Goal: Task Accomplishment & Management: Manage account settings

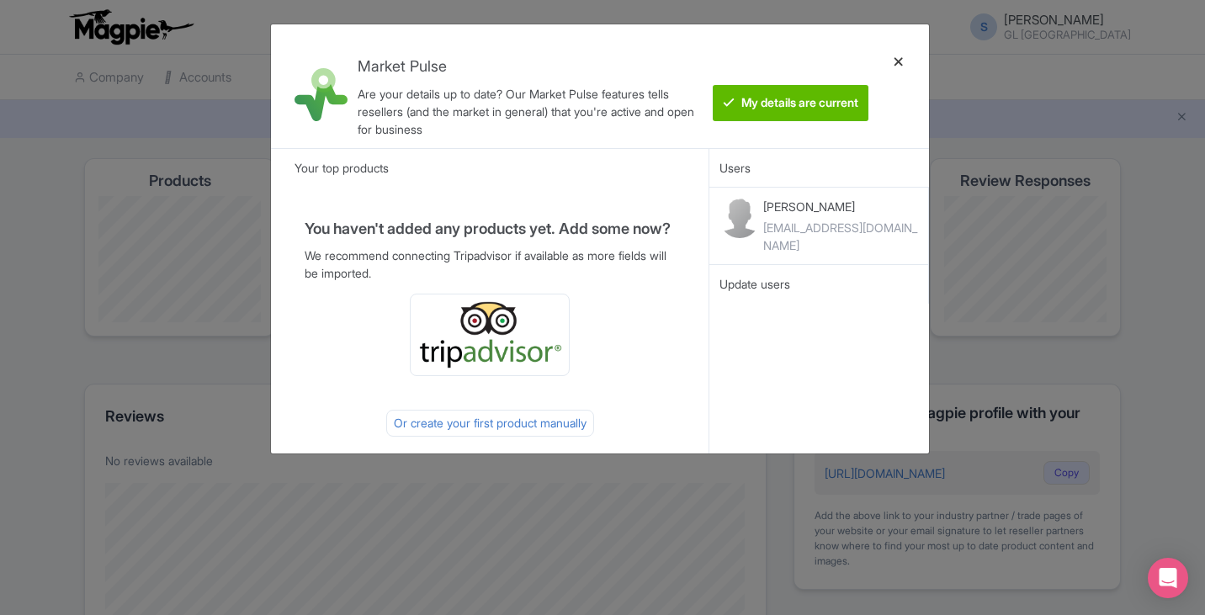
click at [902, 60] on div at bounding box center [899, 86] width 40 height 97
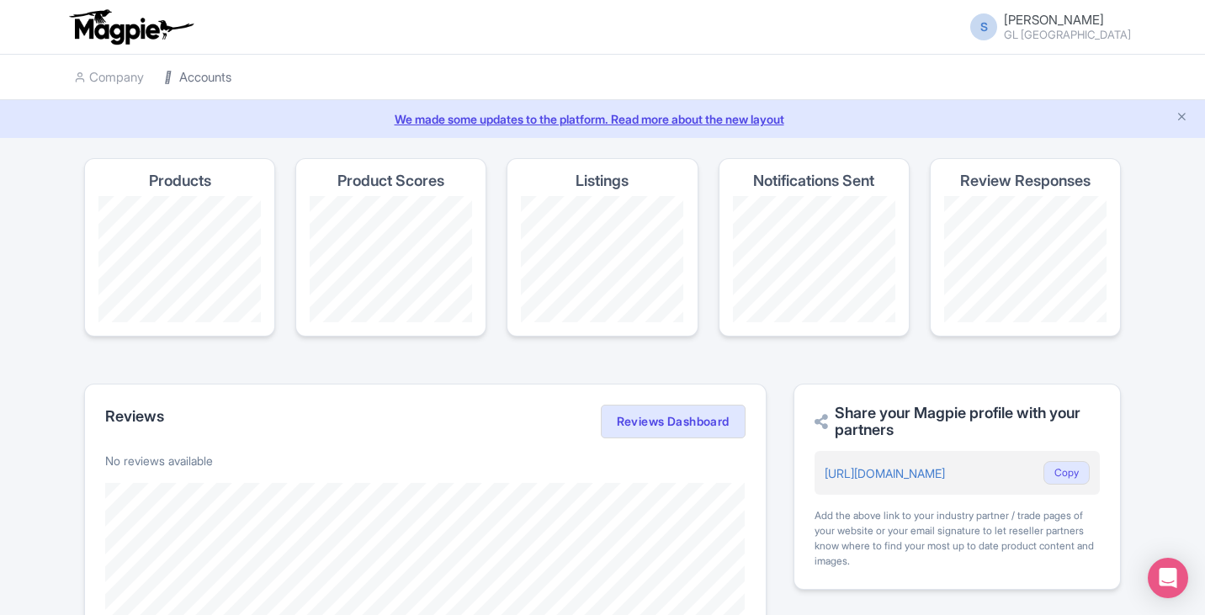
click at [187, 80] on link "Accounts" at bounding box center [197, 78] width 67 height 46
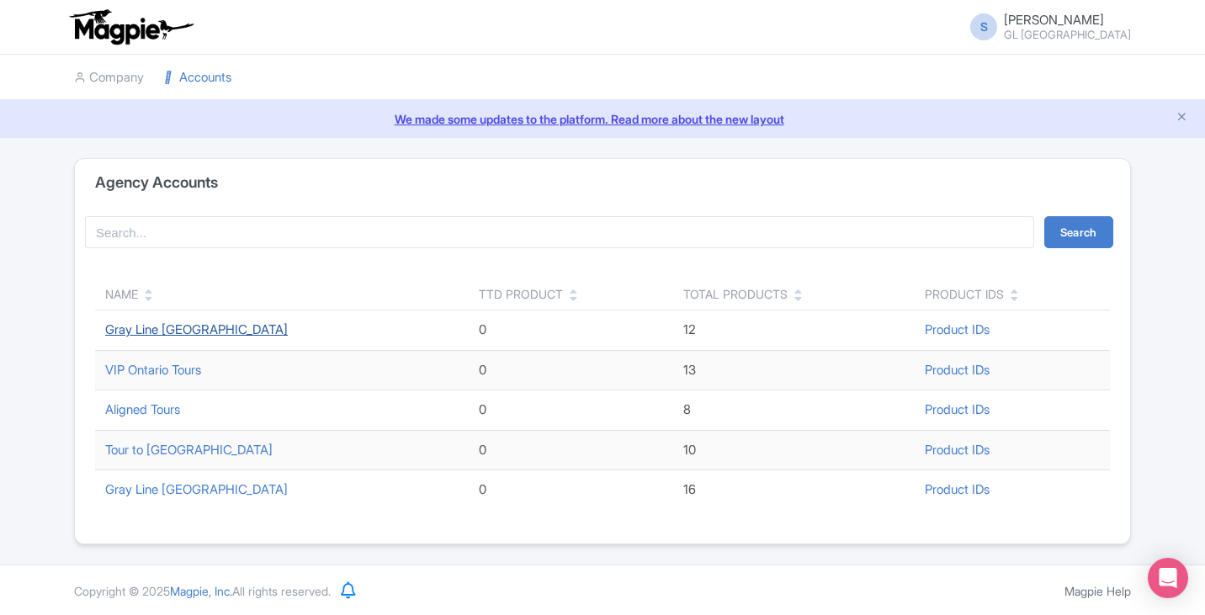
click at [220, 331] on link "Gray Line [GEOGRAPHIC_DATA]" at bounding box center [196, 329] width 183 height 16
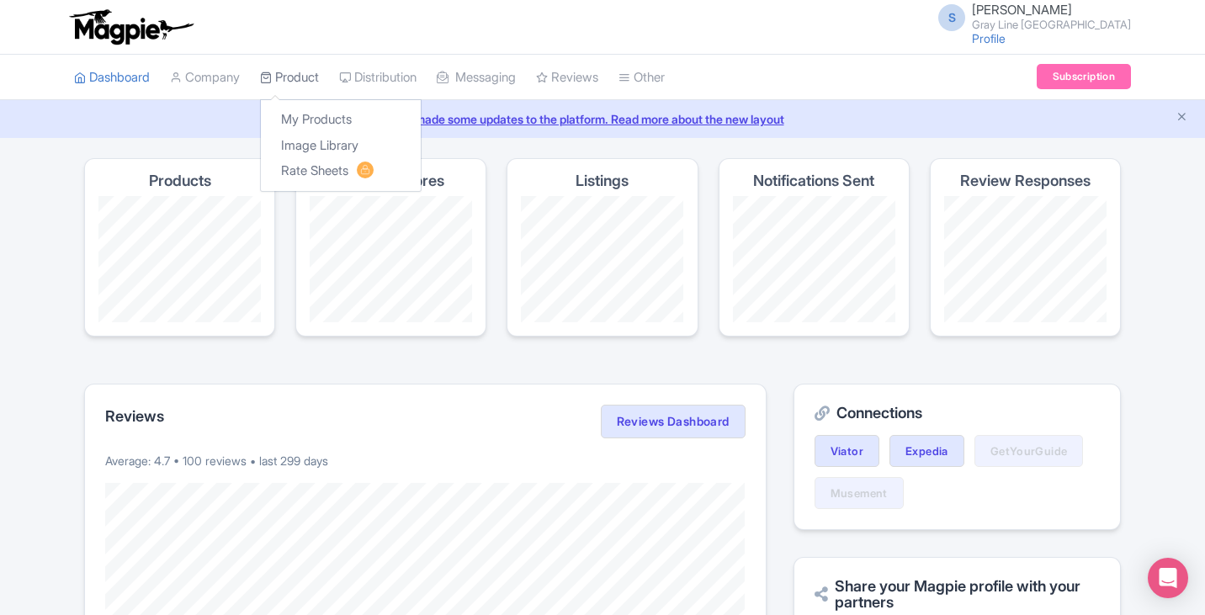
click at [294, 68] on link "Product" at bounding box center [289, 78] width 59 height 46
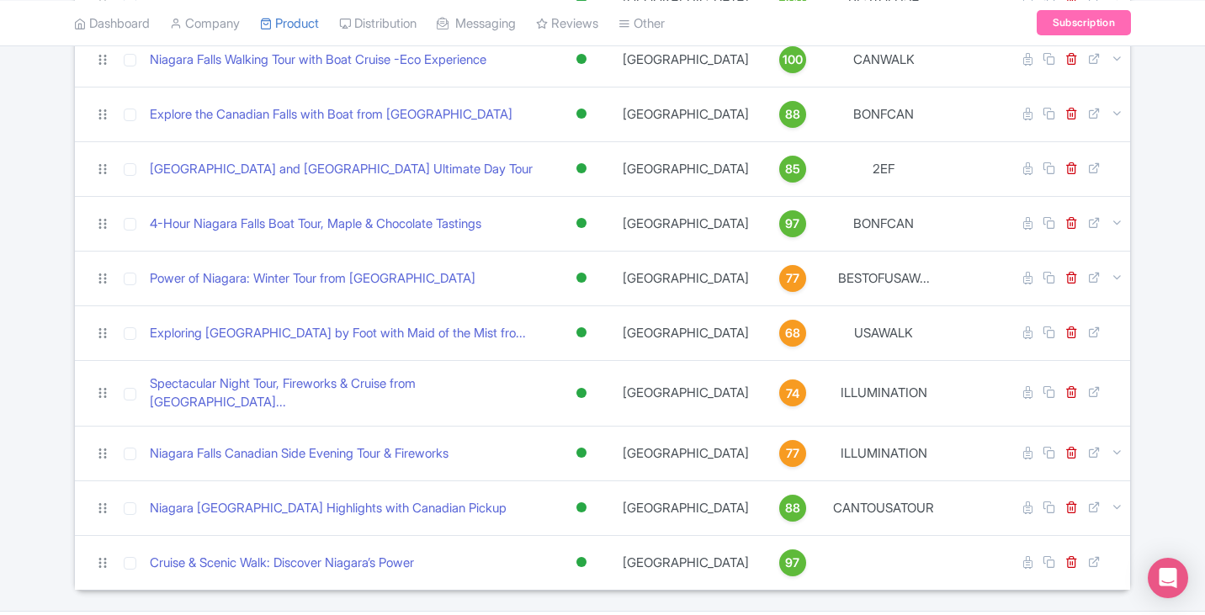
scroll to position [372, 0]
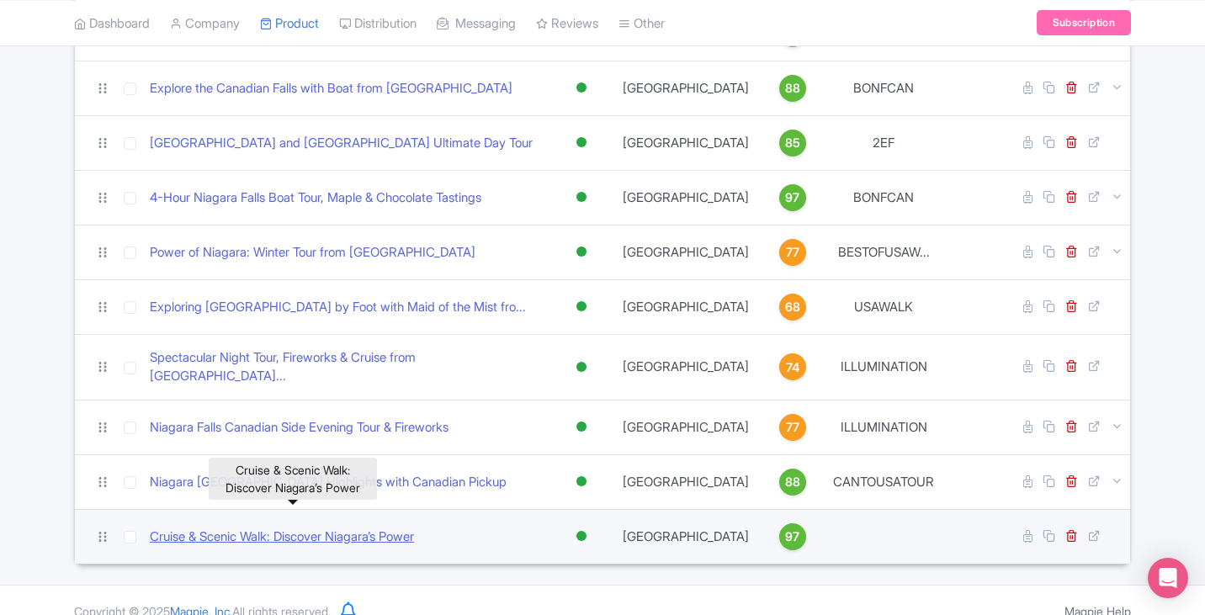
click at [377, 528] on link "Cruise & Scenic Walk: Discover Niagara’s Power" at bounding box center [282, 537] width 264 height 19
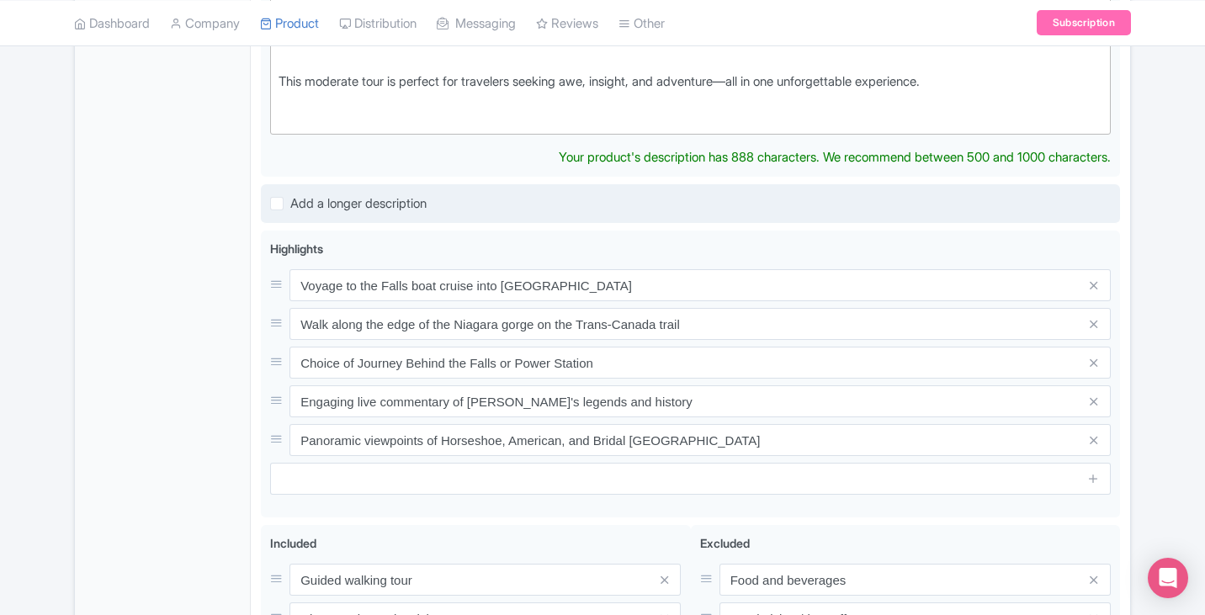
scroll to position [757, 0]
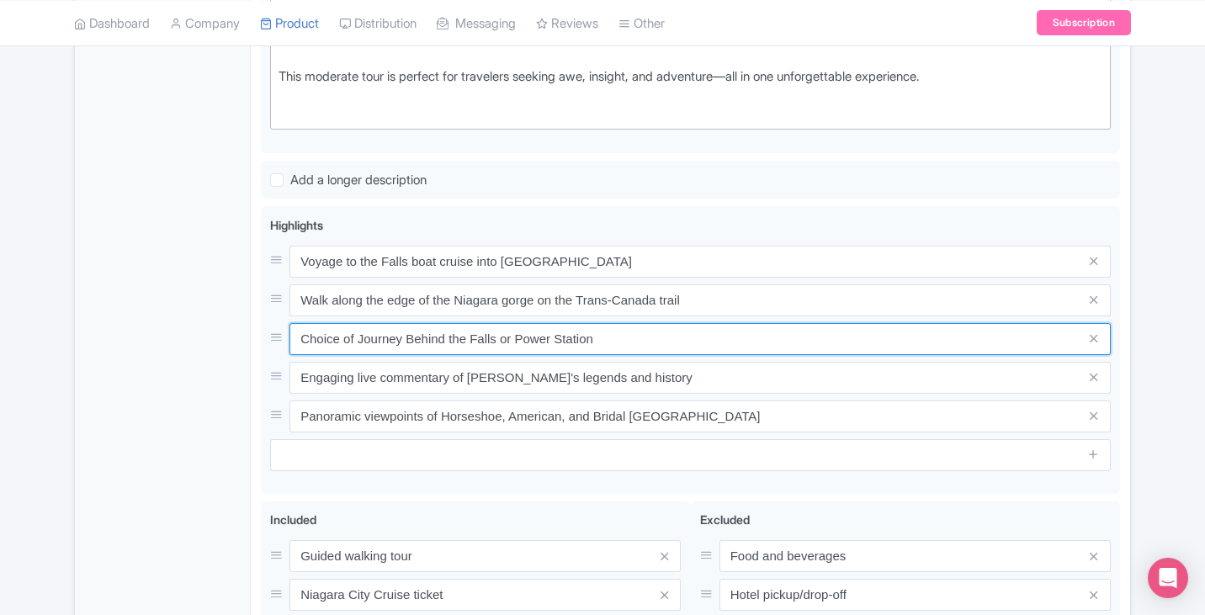
drag, startPoint x: 633, startPoint y: 355, endPoint x: 259, endPoint y: 345, distance: 373.8
click at [259, 345] on div "Cruise & Scenic Walk: Discover Niagara’s Power Name * i Cruise & Scenic Walk: D…" at bounding box center [690, 172] width 879 height 1294
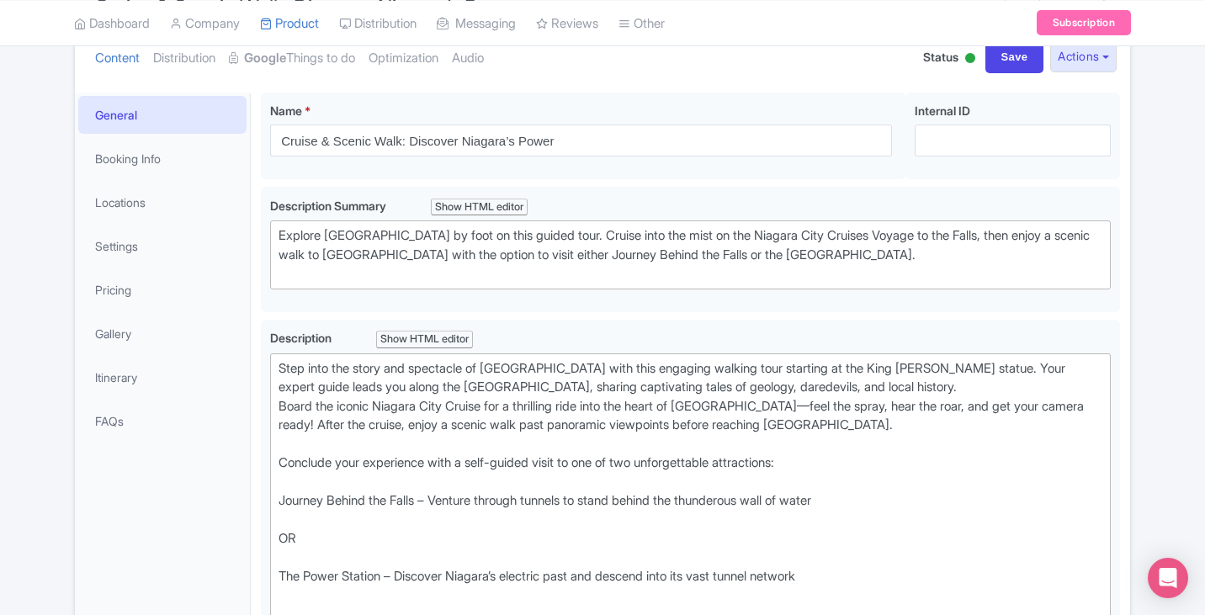
scroll to position [0, 0]
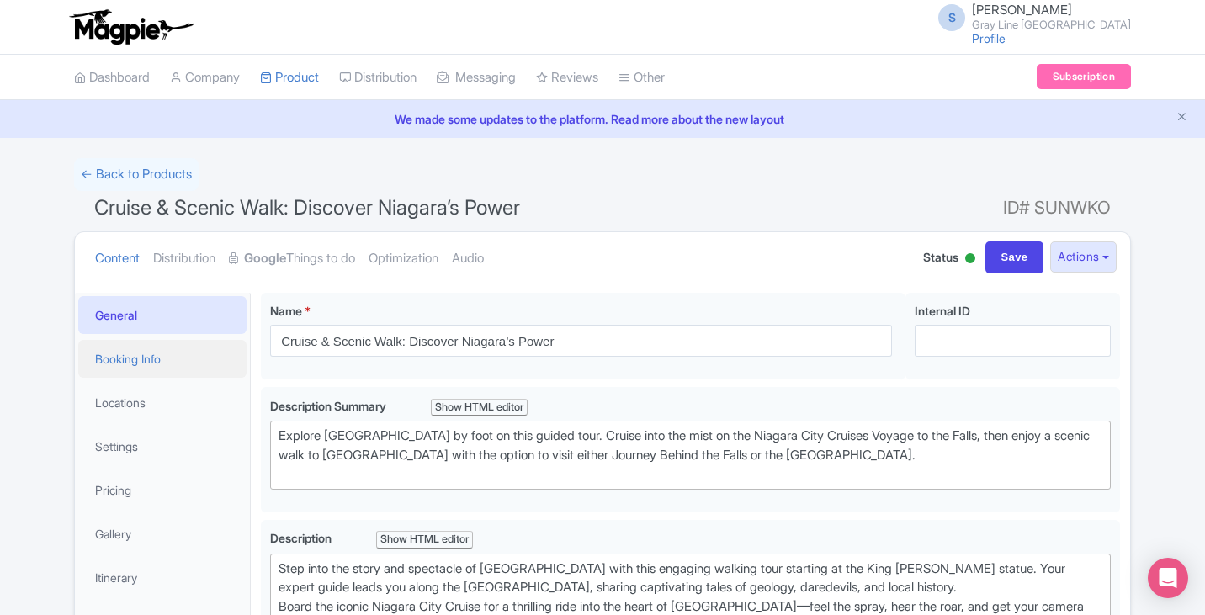
click at [132, 373] on link "Booking Info" at bounding box center [162, 359] width 168 height 38
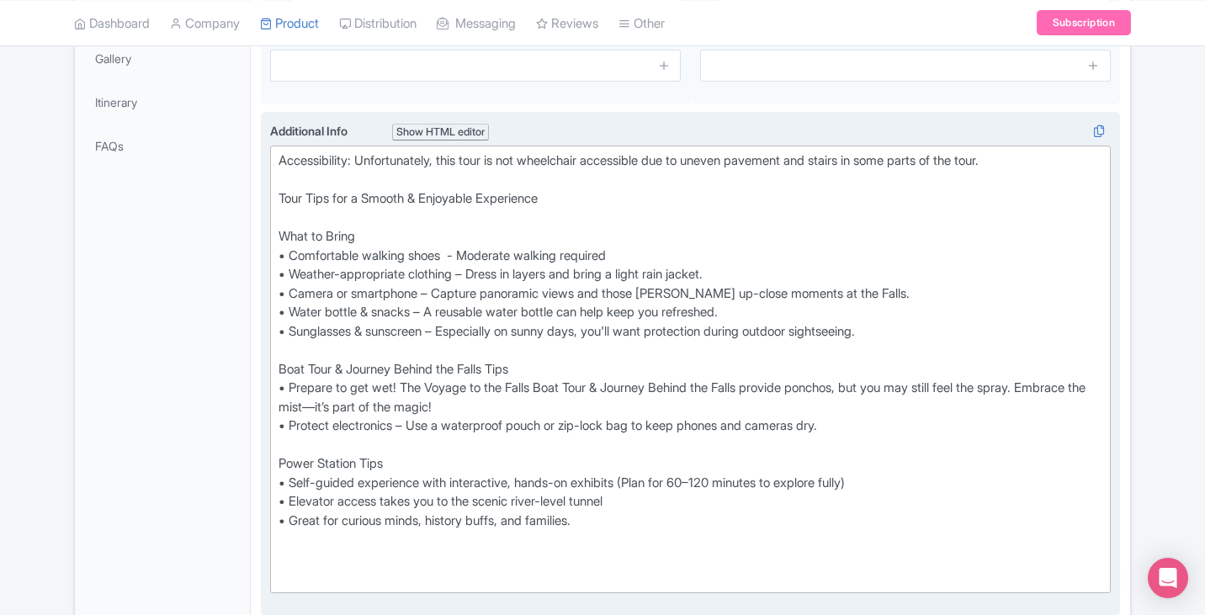
scroll to position [505, 0]
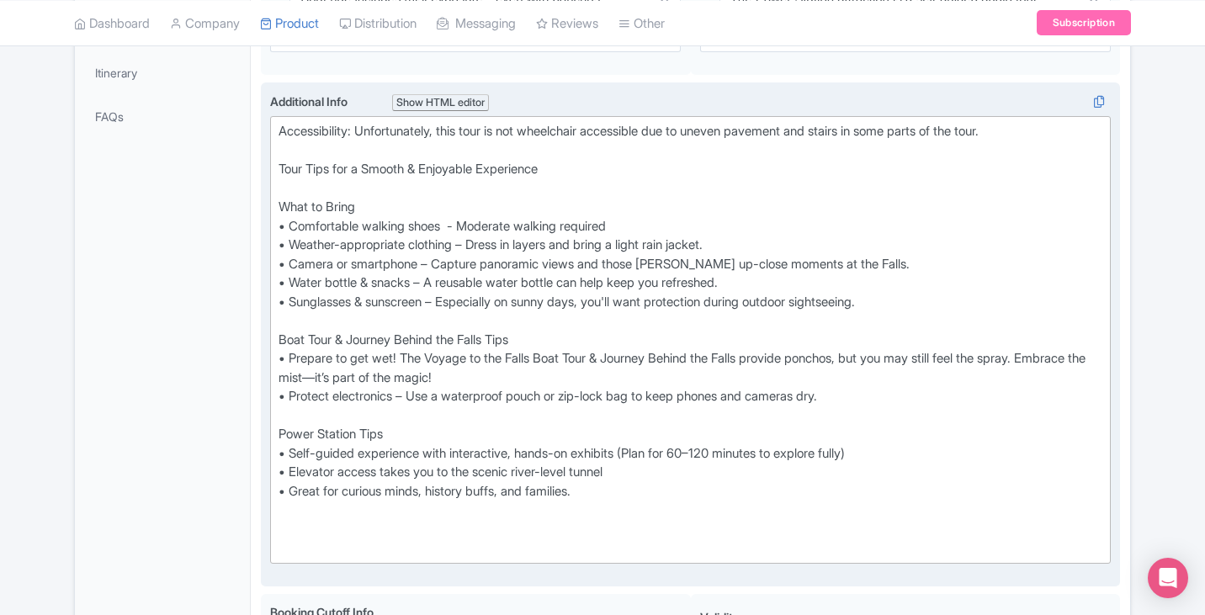
drag, startPoint x: 354, startPoint y: 341, endPoint x: 645, endPoint y: 492, distance: 327.4
click at [645, 492] on div "Accessibility: Unfortunately, this tour is not wheelchair accessible due to une…" at bounding box center [691, 340] width 824 height 436
type trix-editor "<div>Accessibility: Unfortunately, this tour is not wheelchair accessible due t…"
copy div "Journey Behind the Falls Tips • Prepare to get wet! The Voyage to the Falls Boa…"
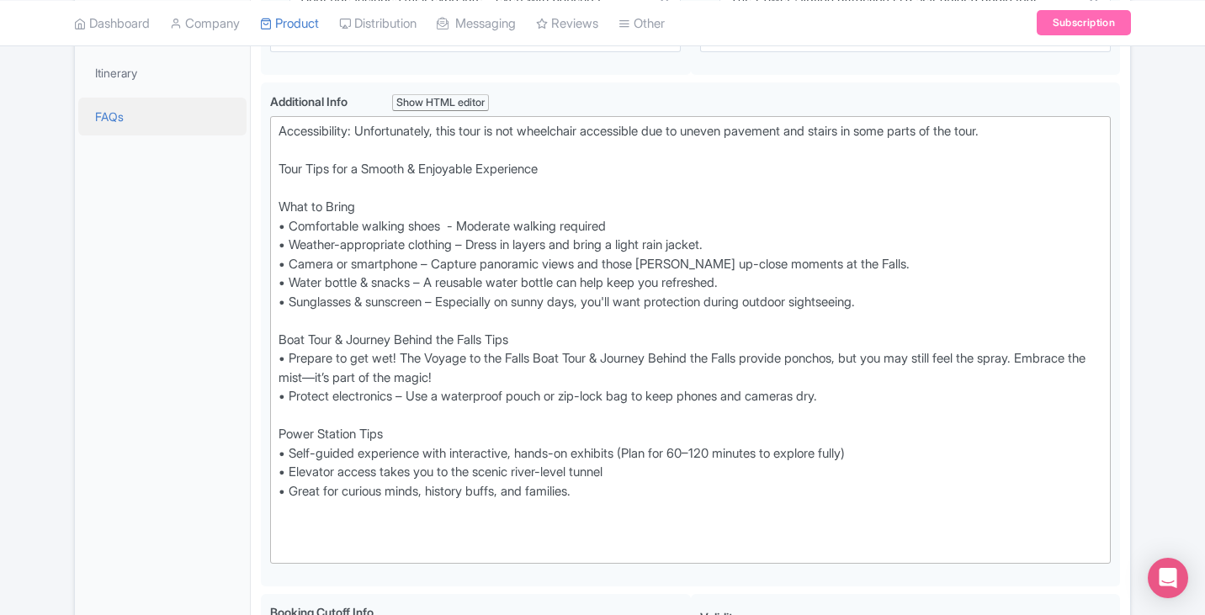
click at [111, 114] on link "FAQs" at bounding box center [162, 117] width 168 height 38
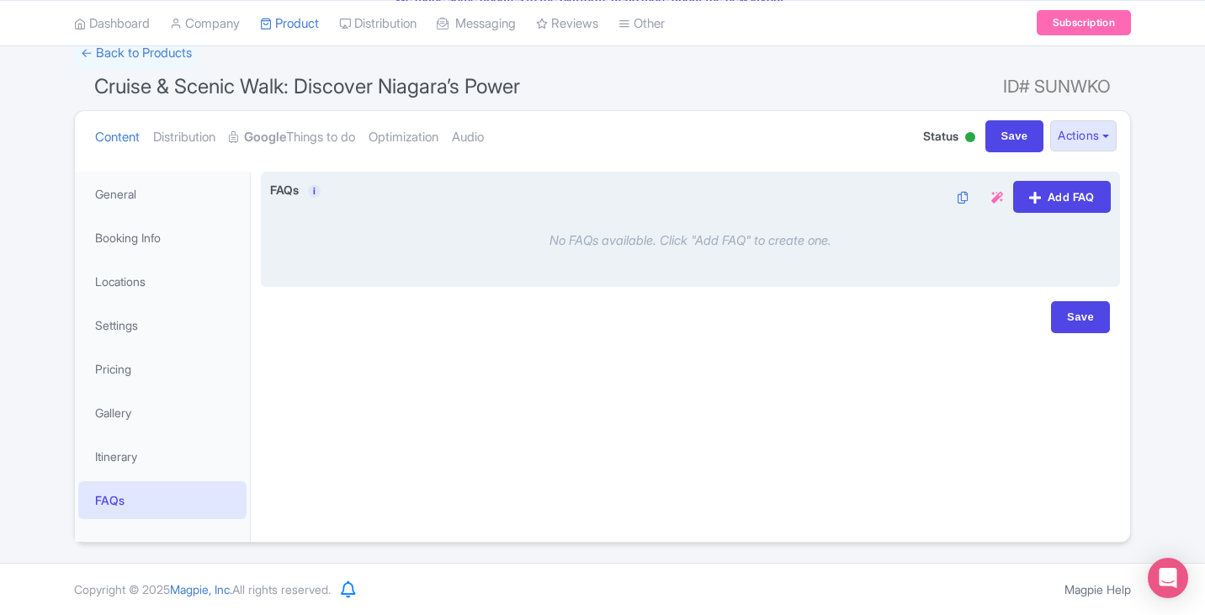
scroll to position [121, 0]
click at [1045, 204] on link "Add FAQ" at bounding box center [1062, 197] width 98 height 32
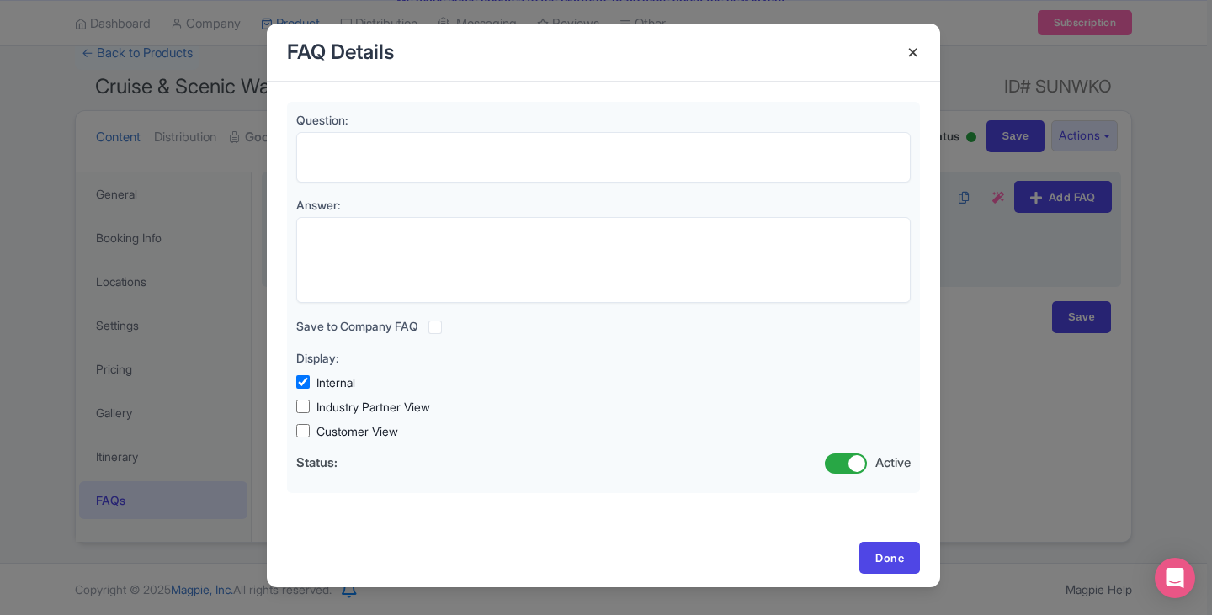
click at [913, 49] on h4 at bounding box center [913, 53] width 40 height 48
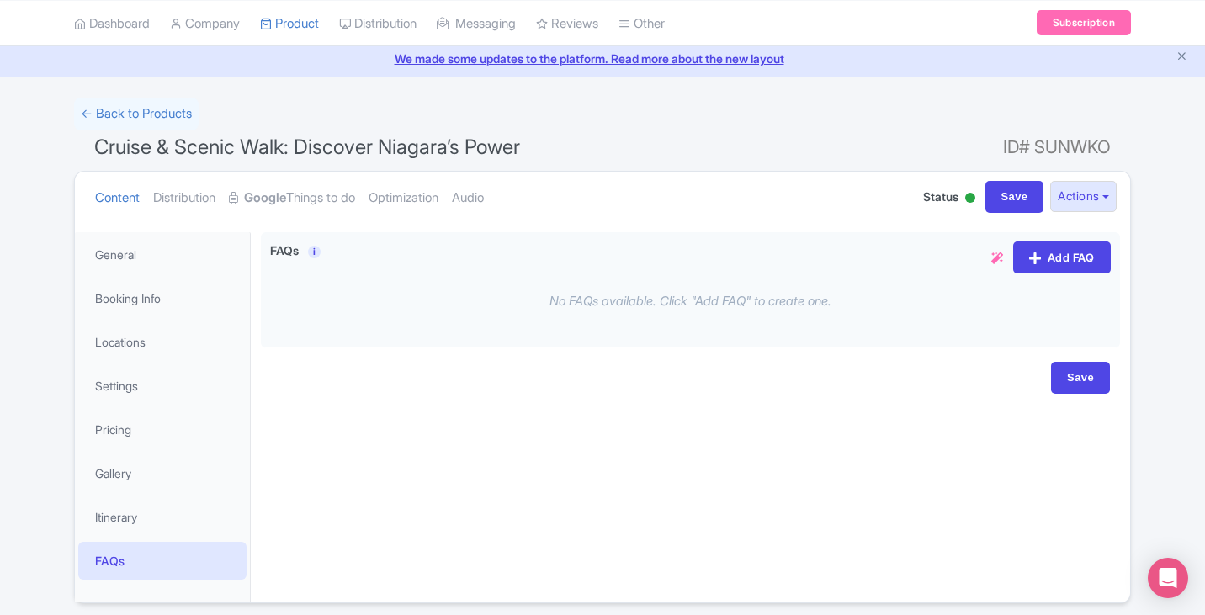
scroll to position [0, 0]
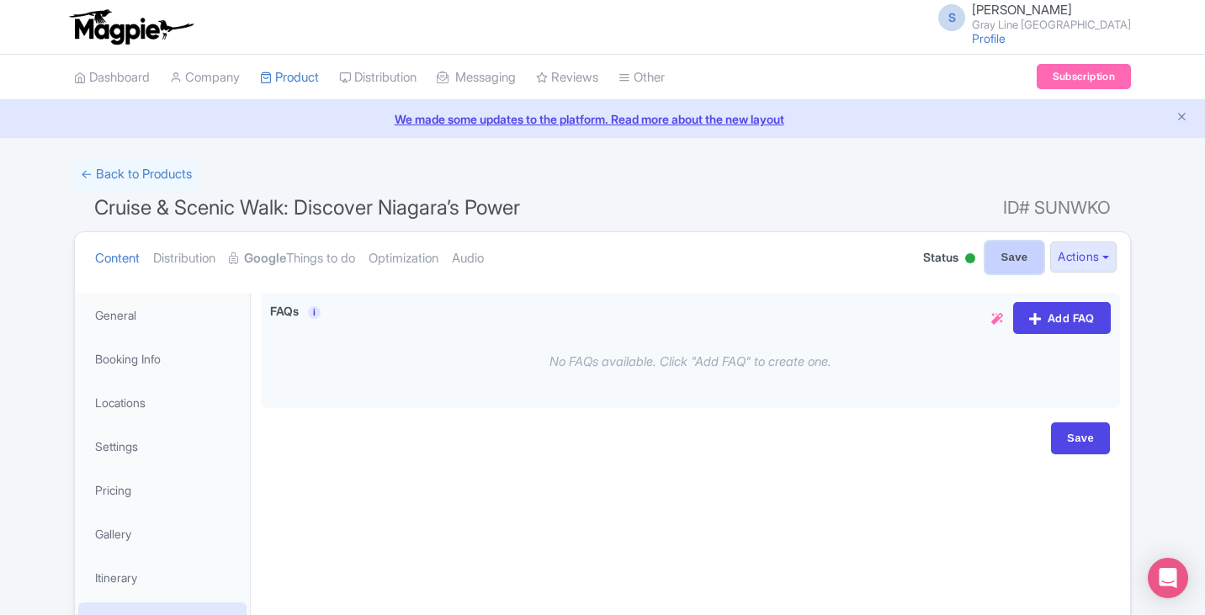
click at [1006, 253] on input "Save" at bounding box center [1014, 258] width 59 height 32
type input "Saving..."
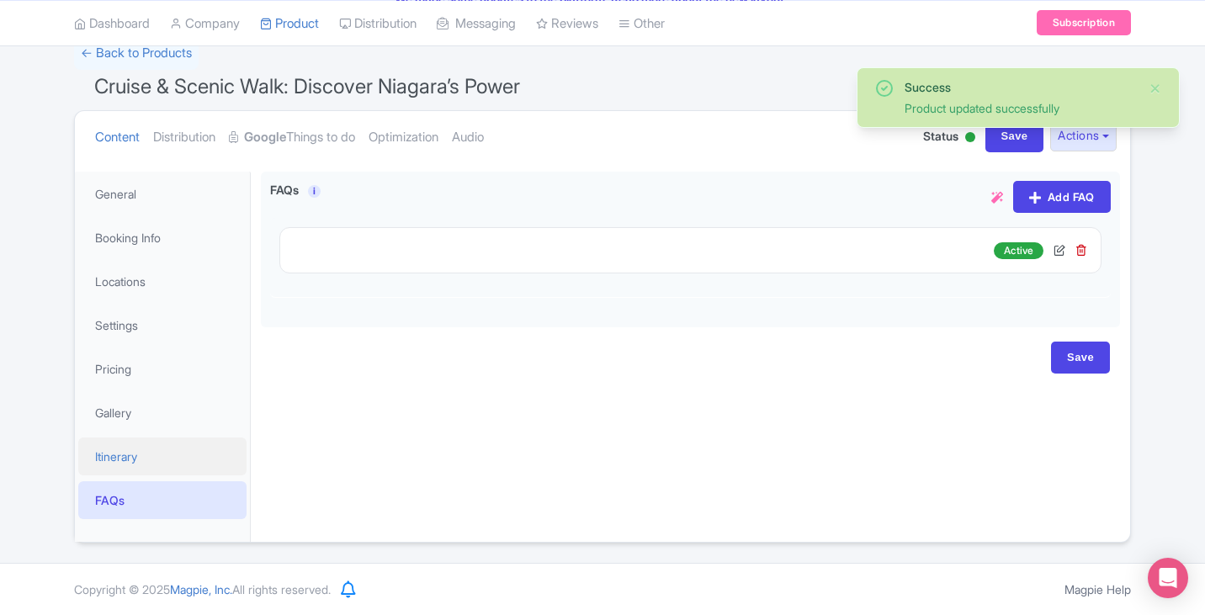
click at [121, 450] on link "Itinerary" at bounding box center [162, 457] width 168 height 38
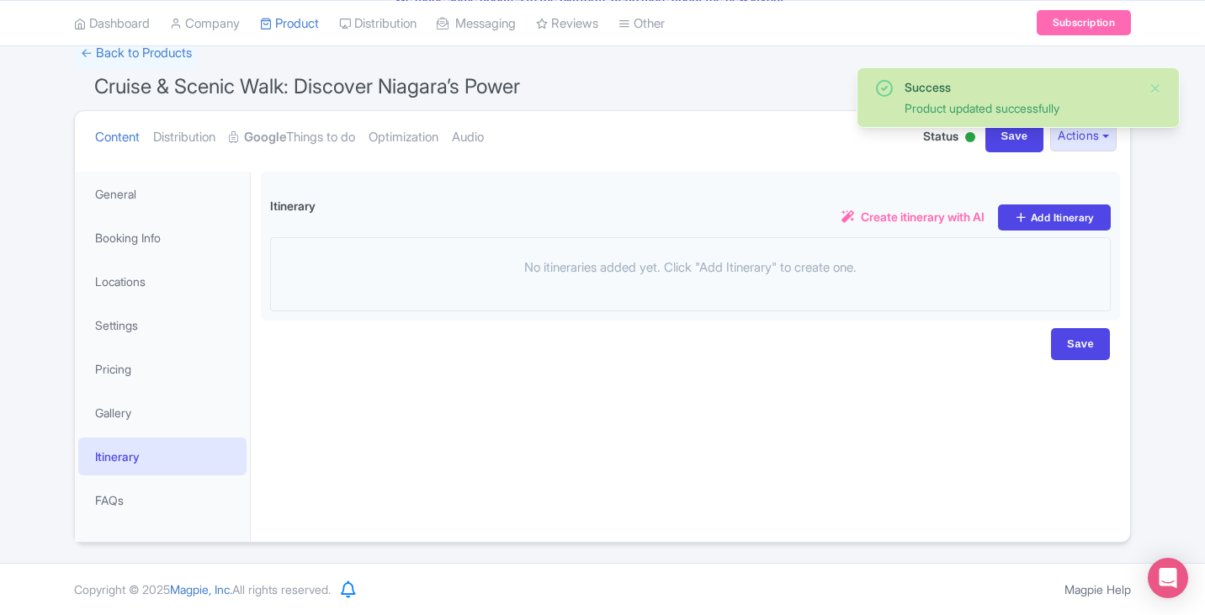
scroll to position [121, 0]
click at [138, 417] on link "Gallery" at bounding box center [162, 413] width 168 height 38
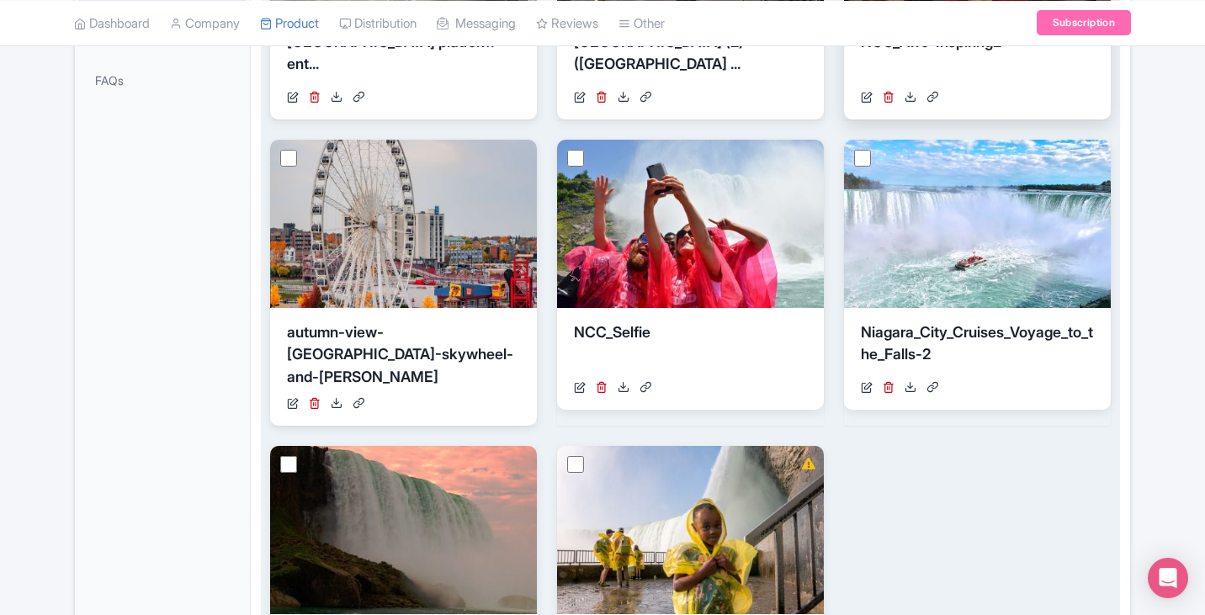
scroll to position [542, 0]
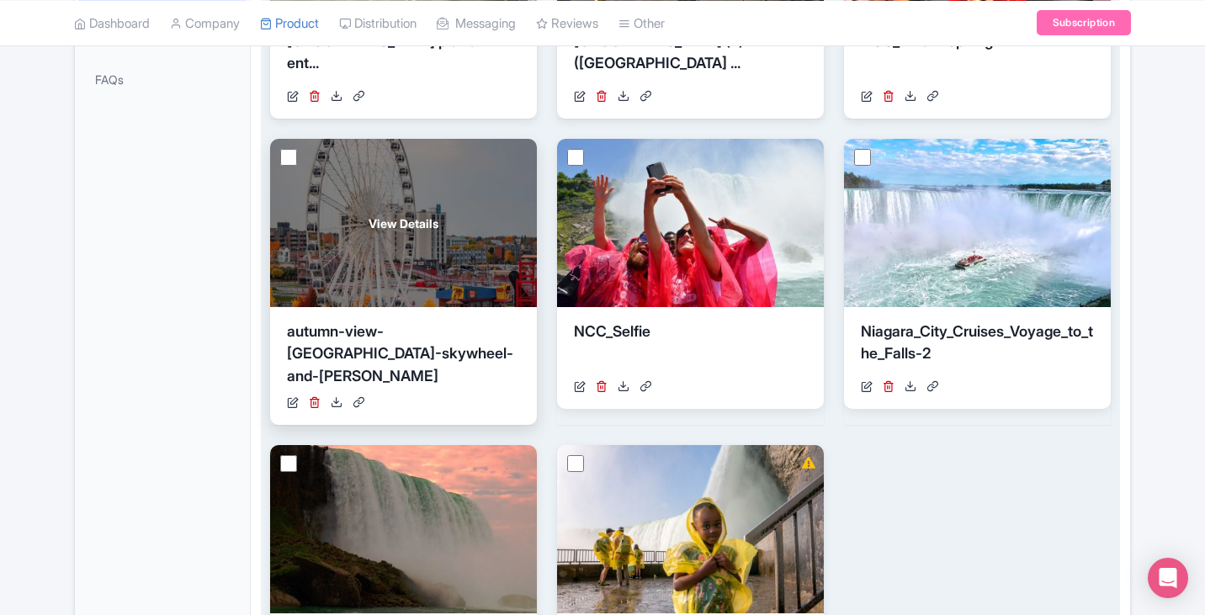
click at [285, 157] on input "checkbox" at bounding box center [288, 157] width 17 height 17
checkbox input "true"
click at [310, 396] on icon at bounding box center [315, 402] width 12 height 12
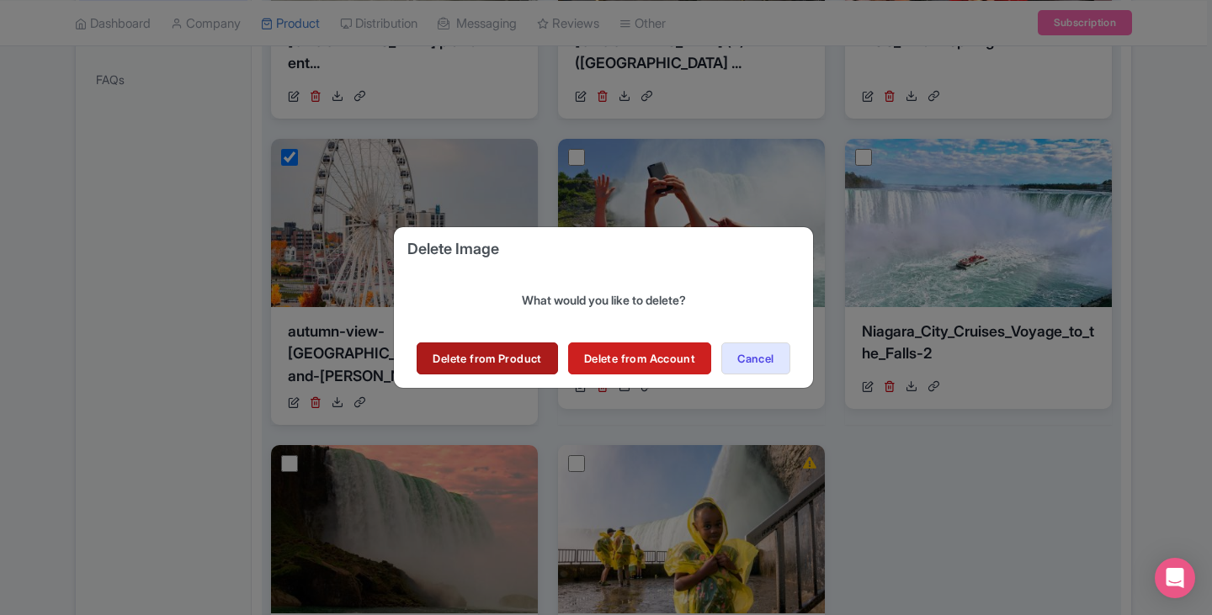
click at [478, 357] on link "Delete from Product" at bounding box center [487, 358] width 141 height 32
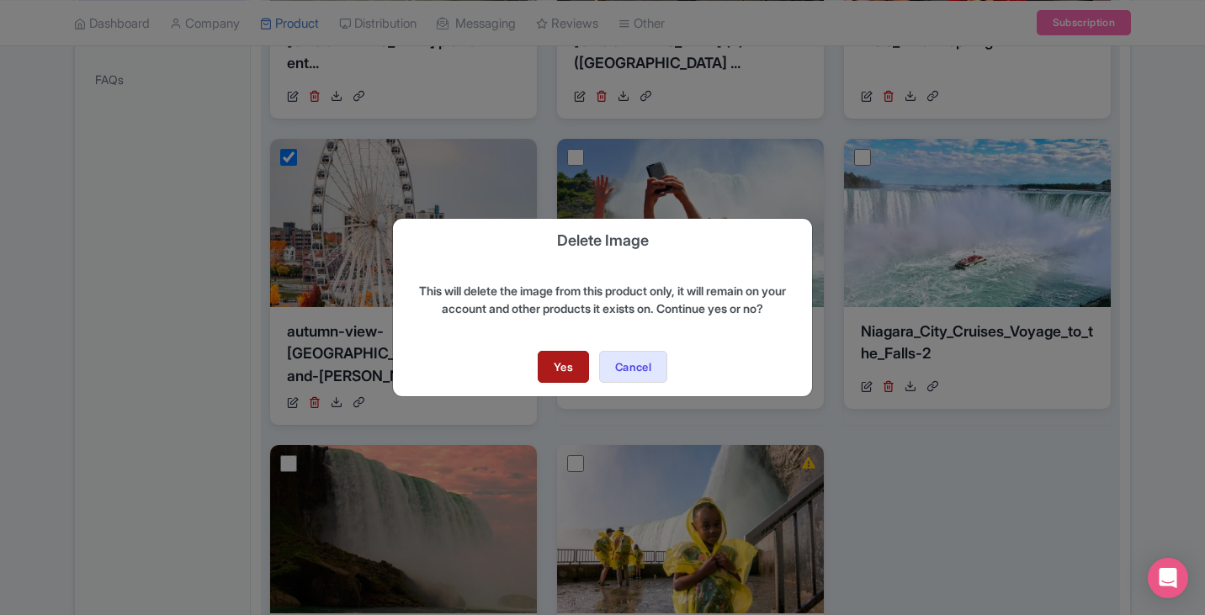
click at [560, 365] on link "Yes" at bounding box center [563, 367] width 51 height 32
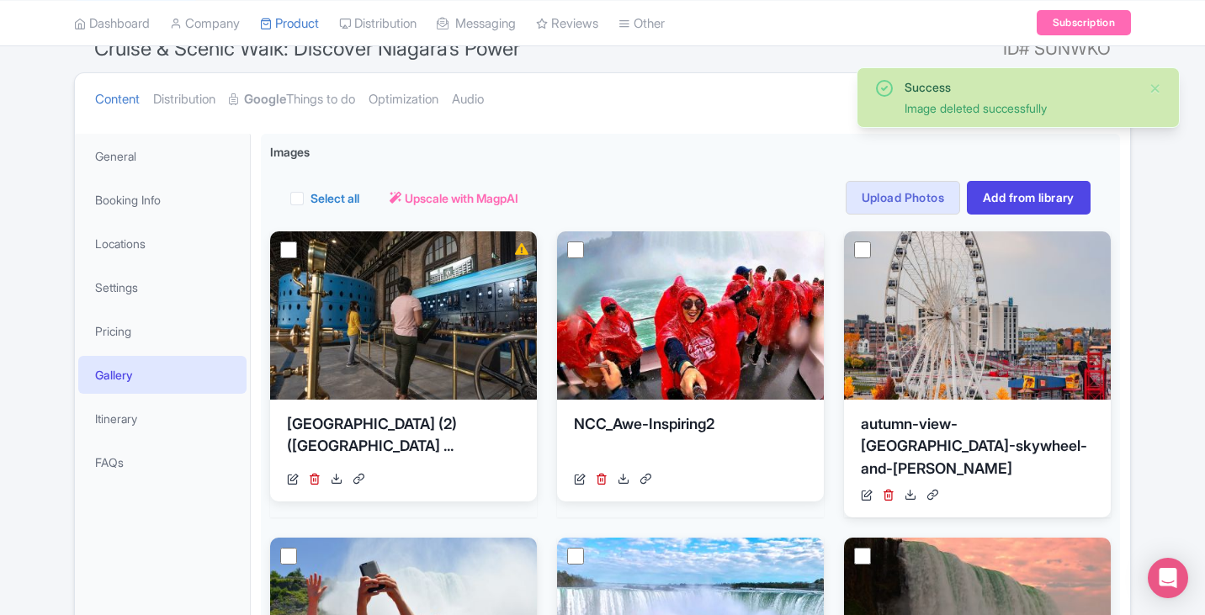
scroll to position [124, 0]
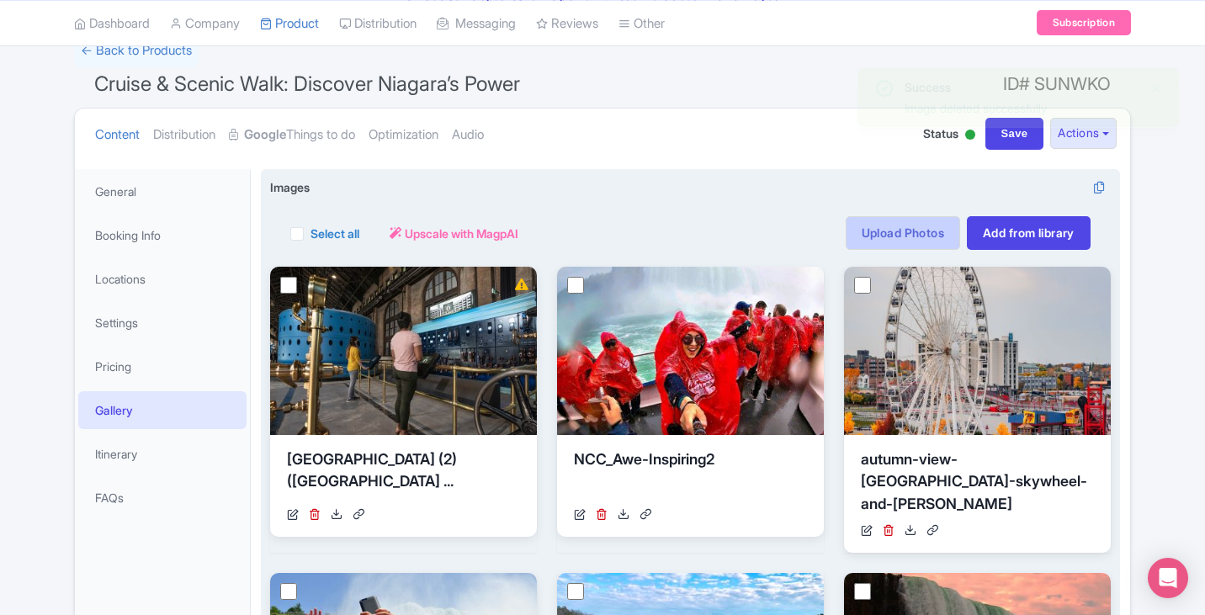
click at [914, 236] on link "Upload Photos" at bounding box center [903, 233] width 114 height 34
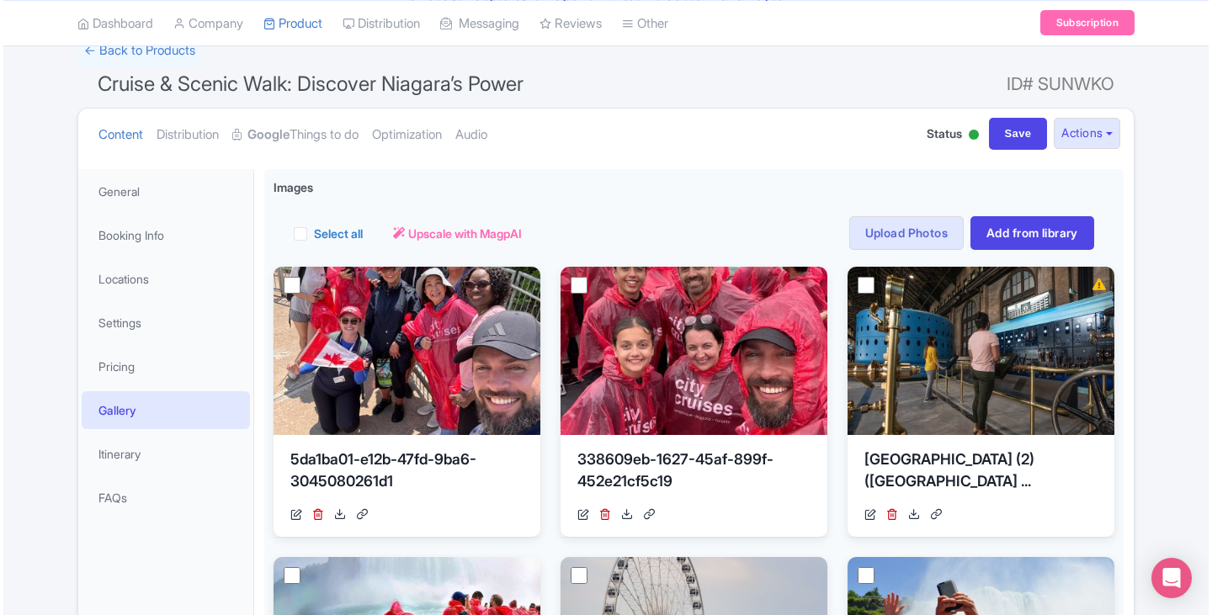
scroll to position [208, 0]
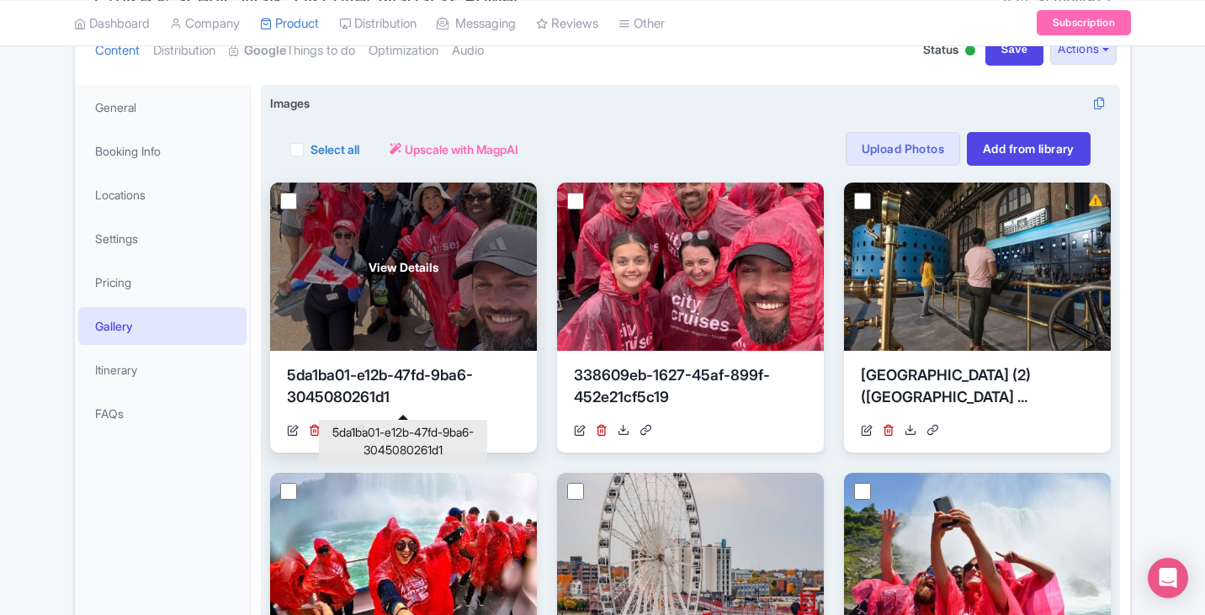
click at [380, 380] on div "5da1ba01-e12b-47fd-9ba6-3045080261d1" at bounding box center [403, 389] width 233 height 50
click at [427, 262] on span "View Details" at bounding box center [404, 267] width 70 height 18
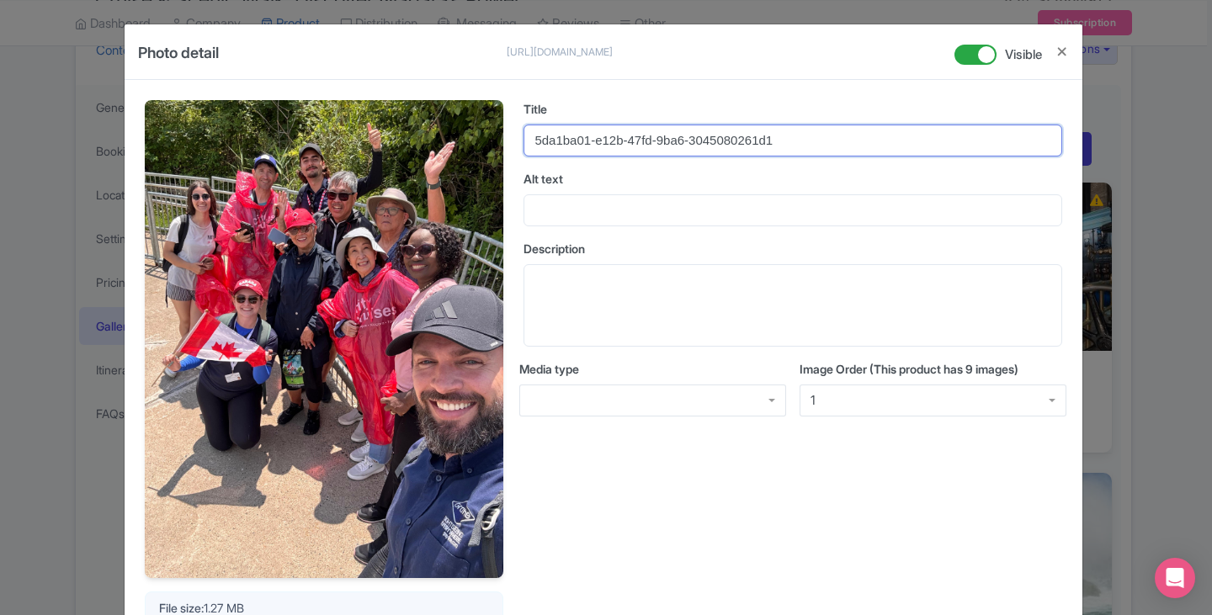
drag, startPoint x: 797, startPoint y: 140, endPoint x: 489, endPoint y: 146, distance: 308.0
click at [489, 146] on div "Your Image is being upscaled File size: 1.27 MB Dimensions: 2316 x 3088 px Titl…" at bounding box center [603, 374] width 917 height 549
type input "m"
type input "multicultural-group-tour-[GEOGRAPHIC_DATA]"
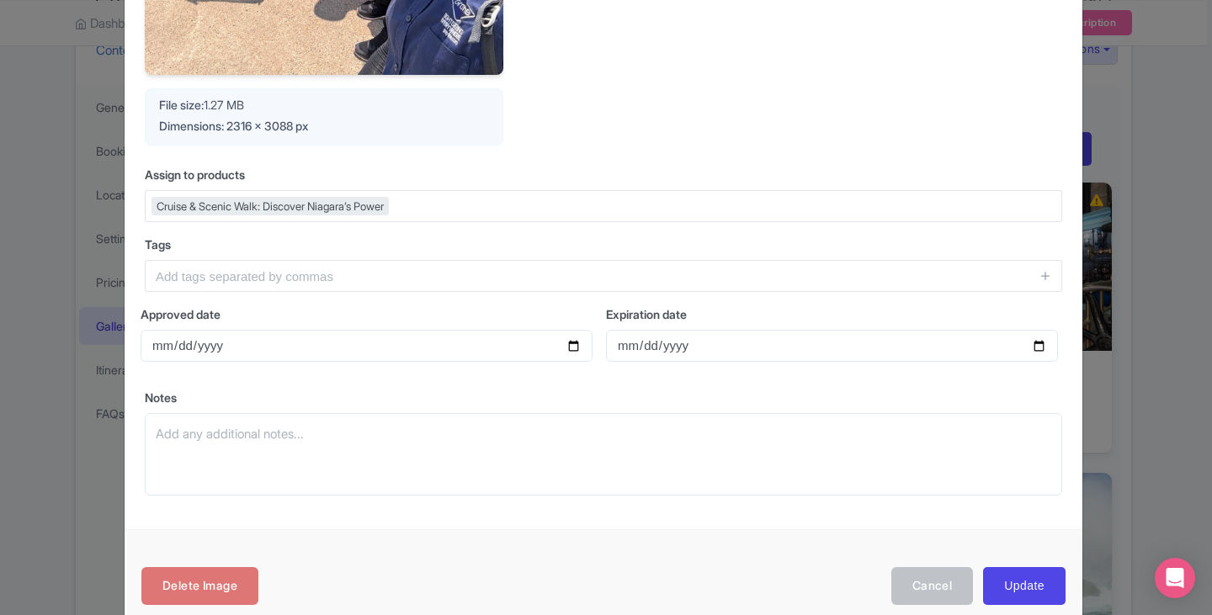
scroll to position [505, 0]
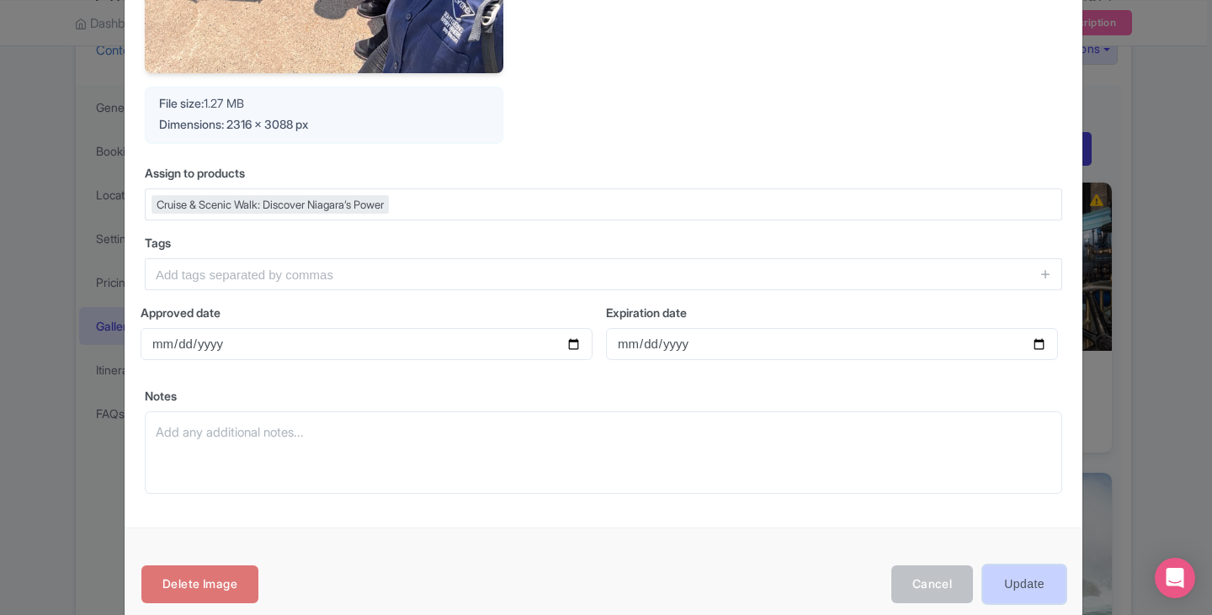
click at [1005, 584] on input "Update" at bounding box center [1024, 584] width 82 height 38
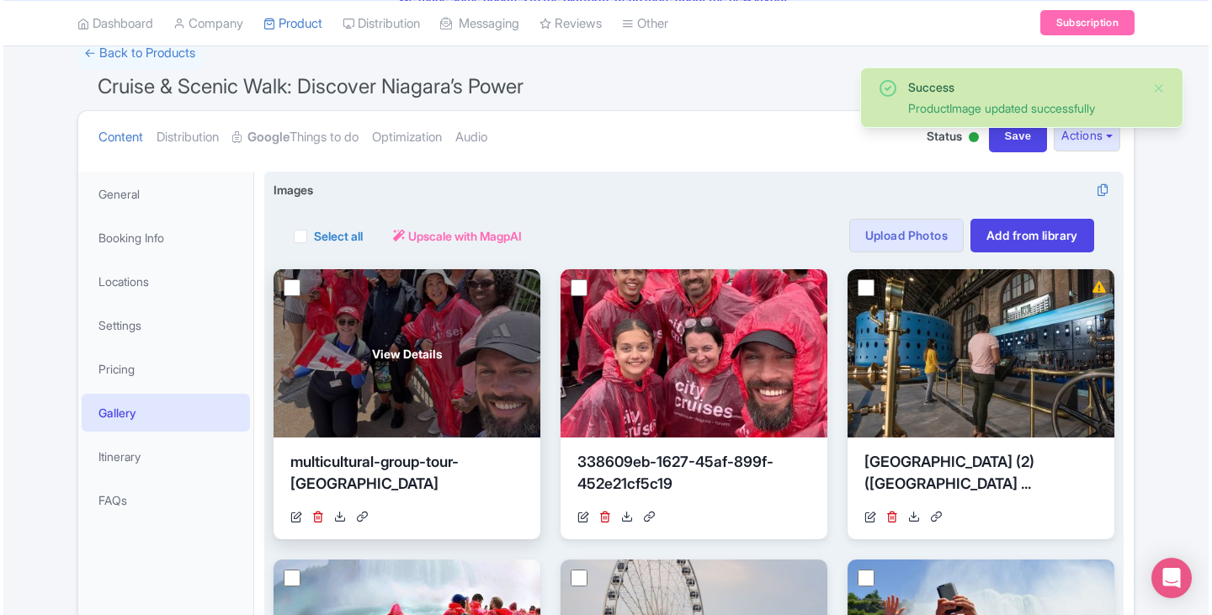
scroll to position [124, 0]
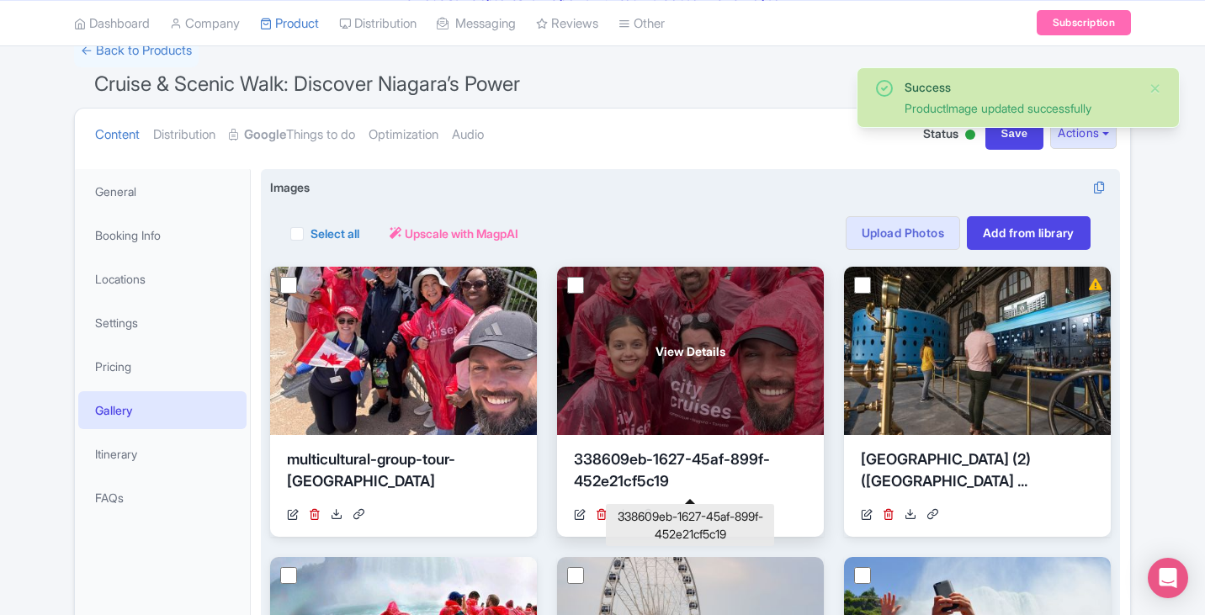
click at [609, 463] on div "338609eb-1627-45af-899f-452e21cf5c19" at bounding box center [690, 474] width 233 height 50
click at [682, 363] on div "View Details" at bounding box center [690, 351] width 267 height 168
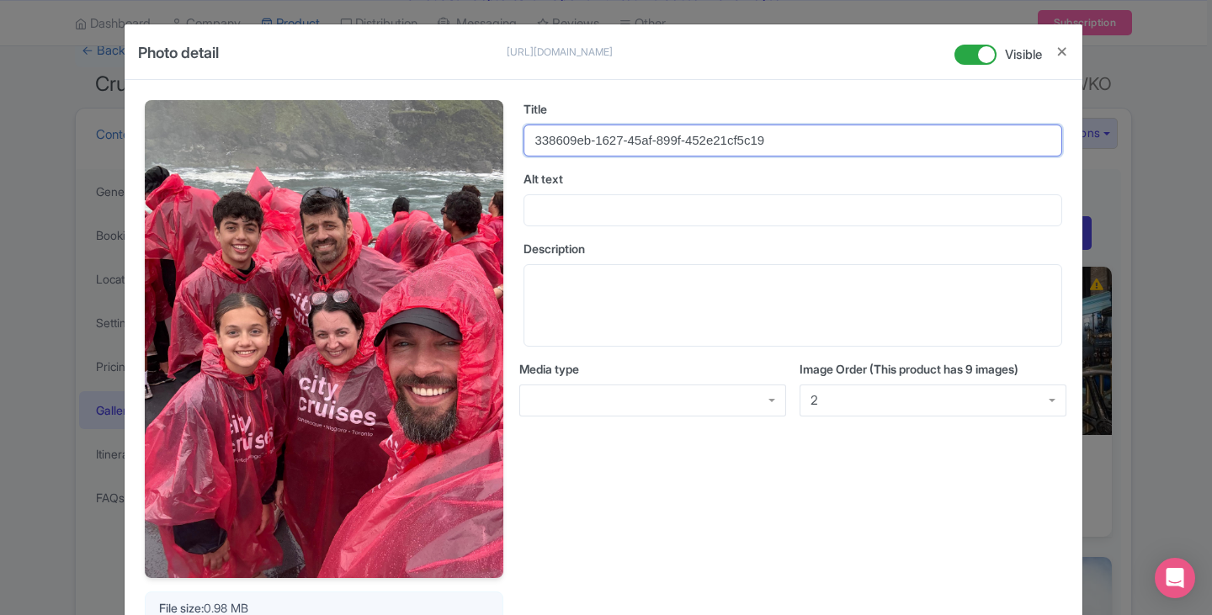
drag, startPoint x: 824, startPoint y: 144, endPoint x: 514, endPoint y: 152, distance: 309.8
click at [514, 152] on div "Your Image is being upscaled File size: 0.98 MB Dimensions: 2316 x 3088 px Titl…" at bounding box center [603, 374] width 917 height 549
click at [631, 141] on input "happy" at bounding box center [792, 141] width 539 height 32
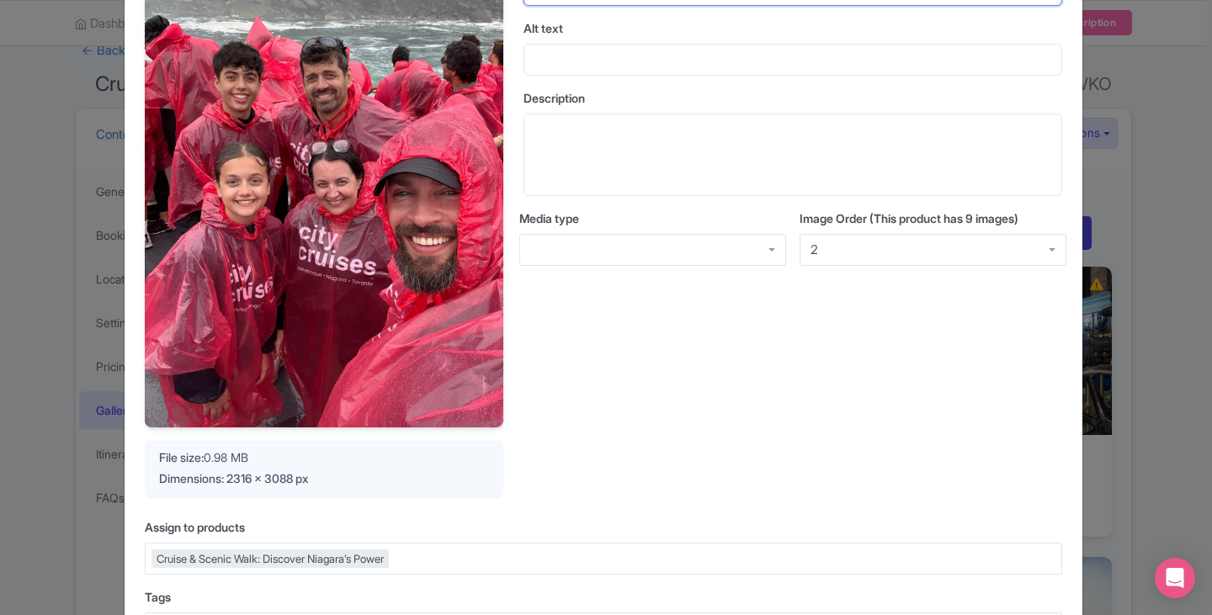
scroll to position [114, 0]
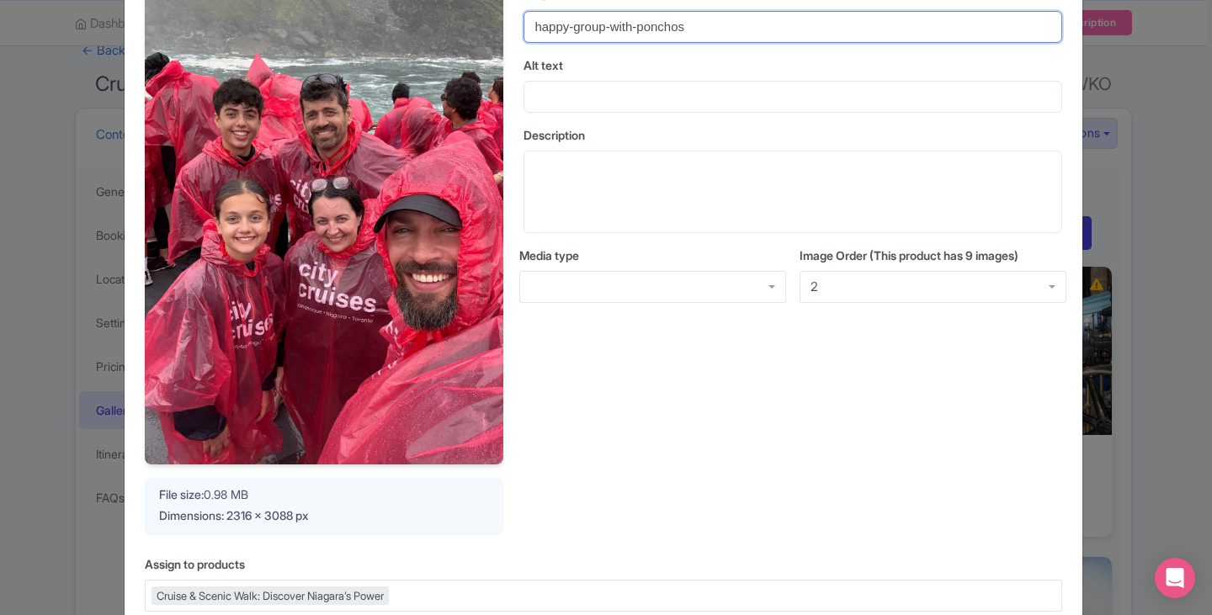
drag, startPoint x: 632, startPoint y: 24, endPoint x: 661, endPoint y: 107, distance: 87.3
click at [632, 25] on input "happy-group-with-ponchos" at bounding box center [792, 27] width 539 height 32
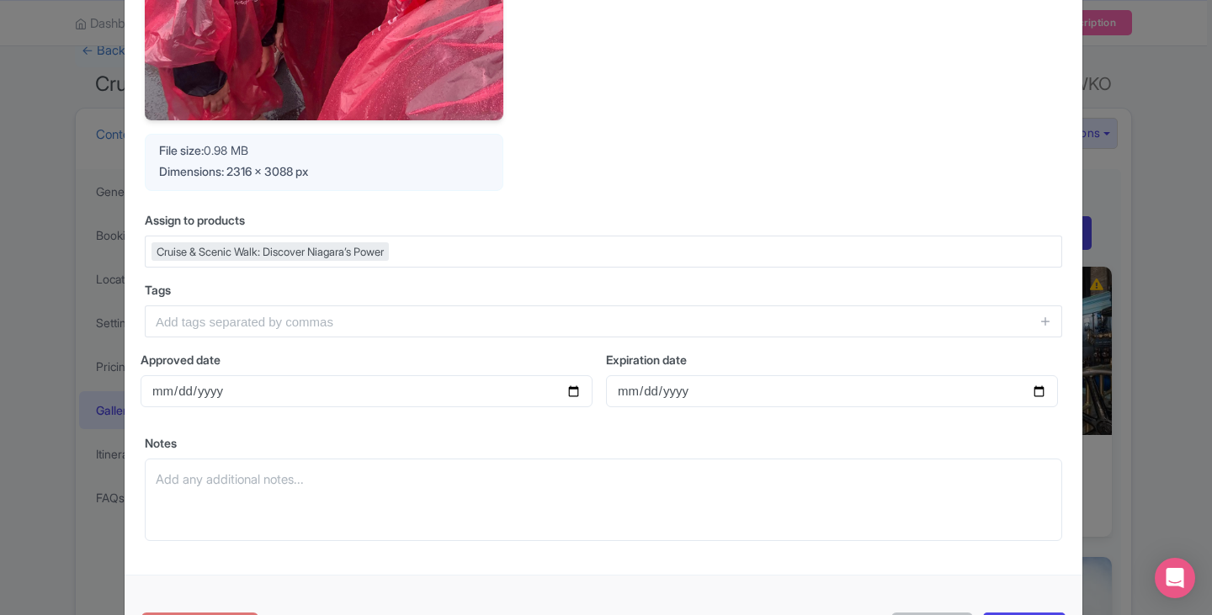
scroll to position [534, 0]
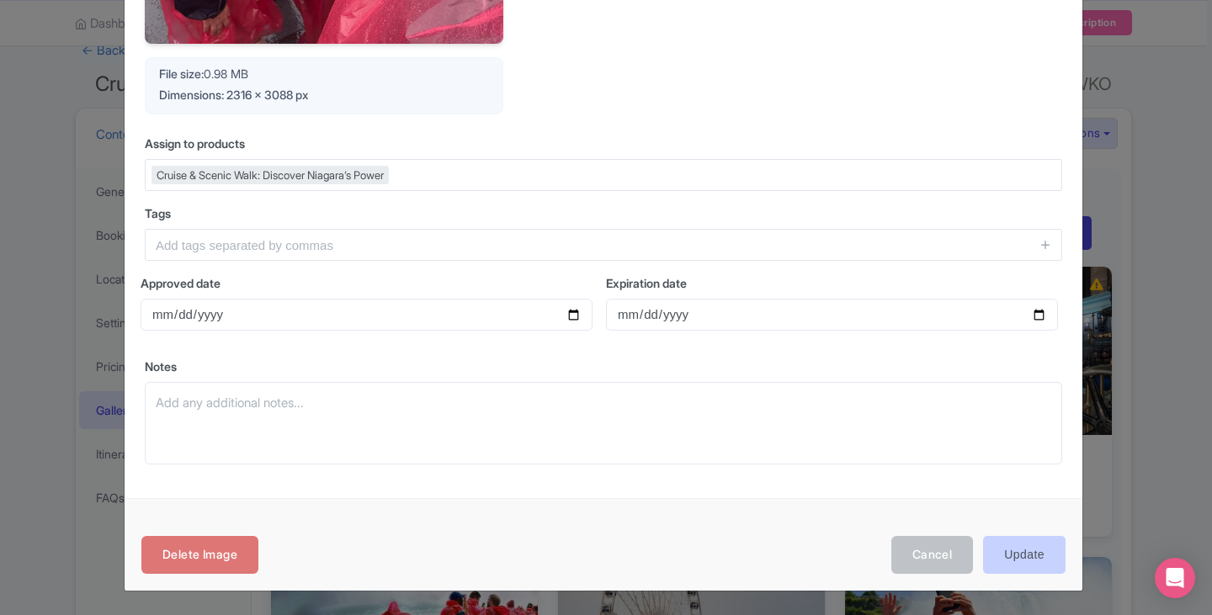
type input "happy-group-with-boat-ponchos"
click at [1050, 562] on input "Update" at bounding box center [1024, 555] width 82 height 38
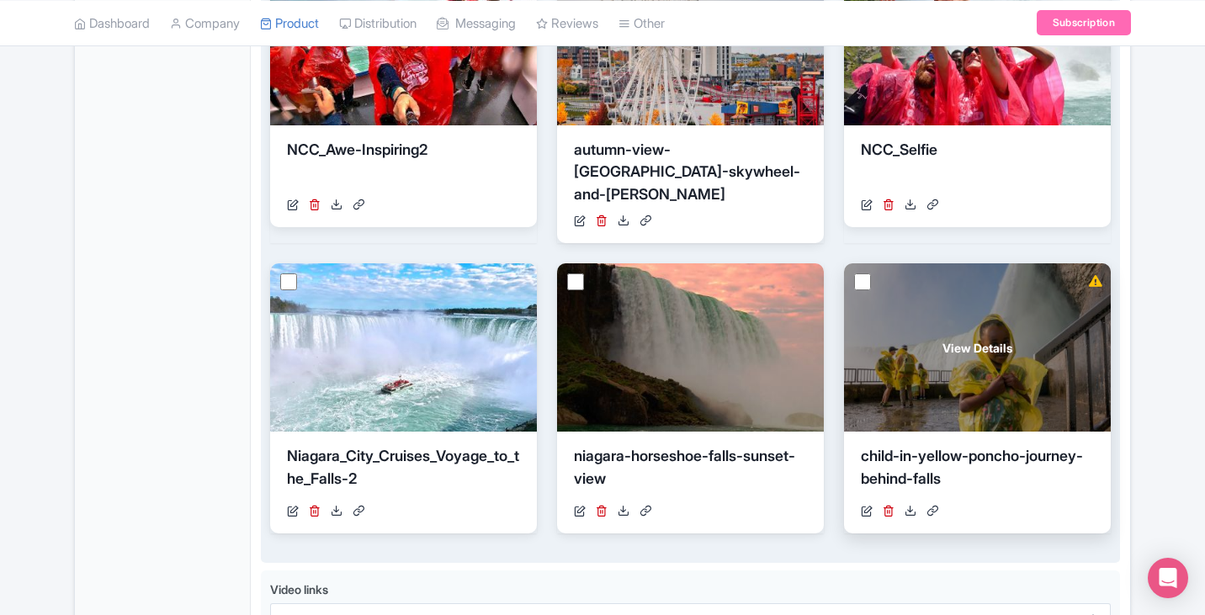
scroll to position [544, 0]
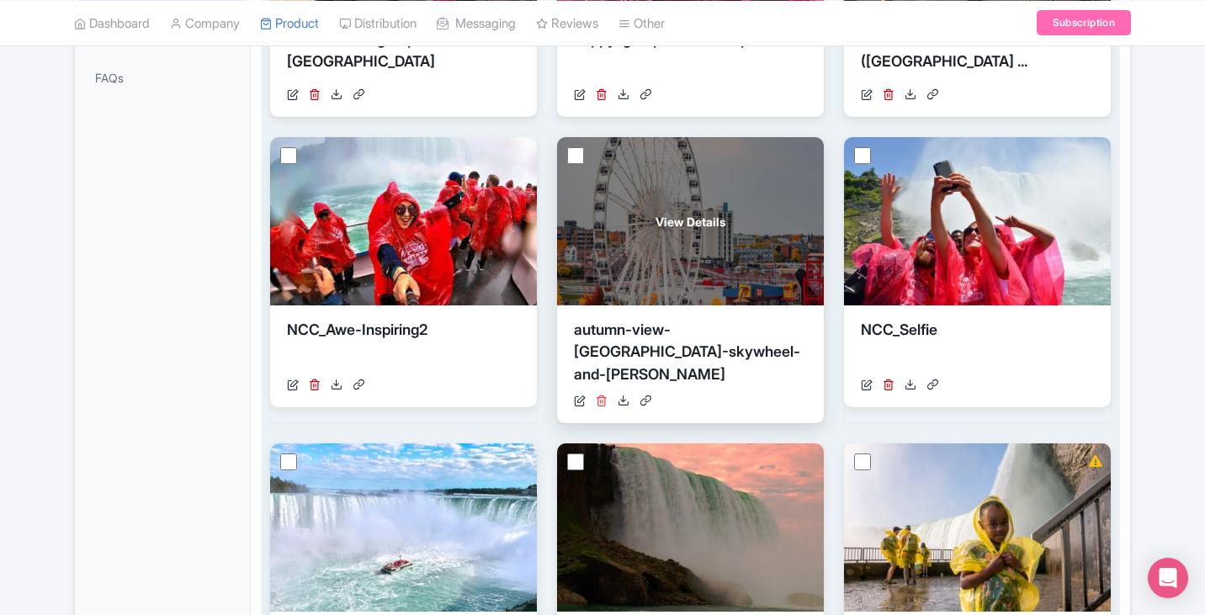
click at [603, 395] on icon at bounding box center [602, 401] width 12 height 12
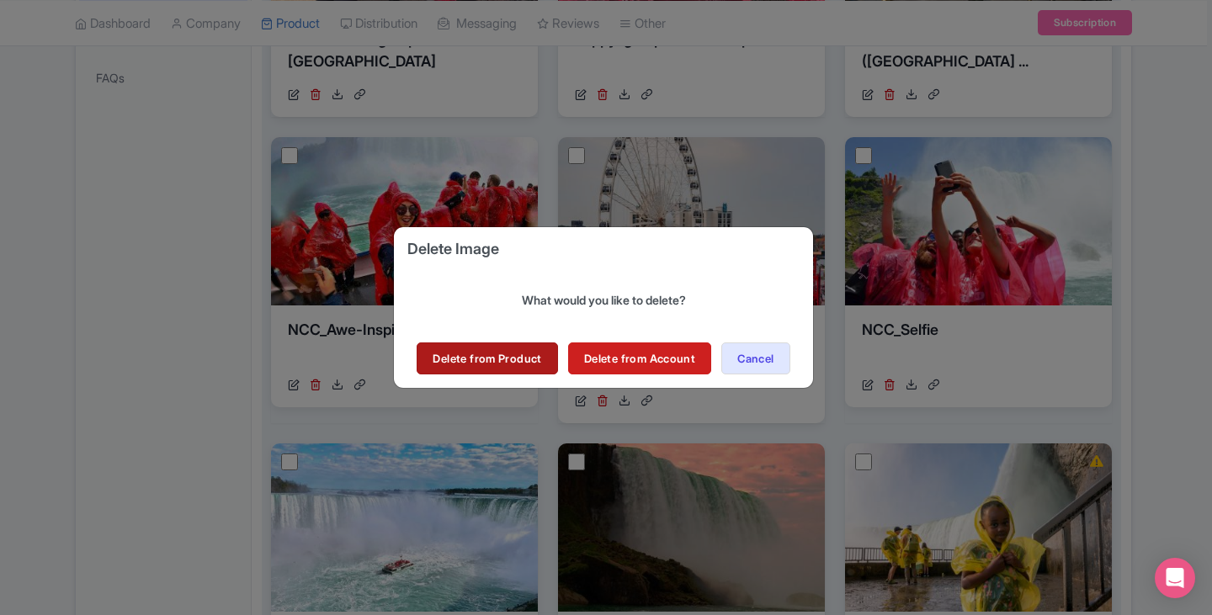
click at [541, 358] on link "Delete from Product" at bounding box center [487, 358] width 141 height 32
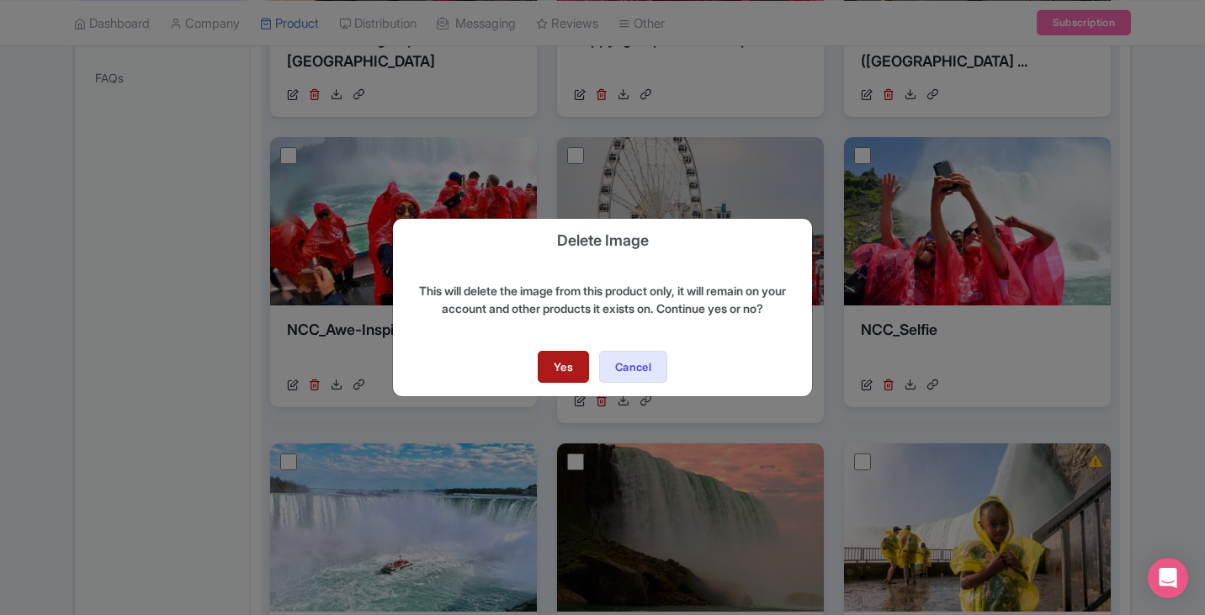
click at [584, 373] on link "Yes" at bounding box center [563, 367] width 51 height 32
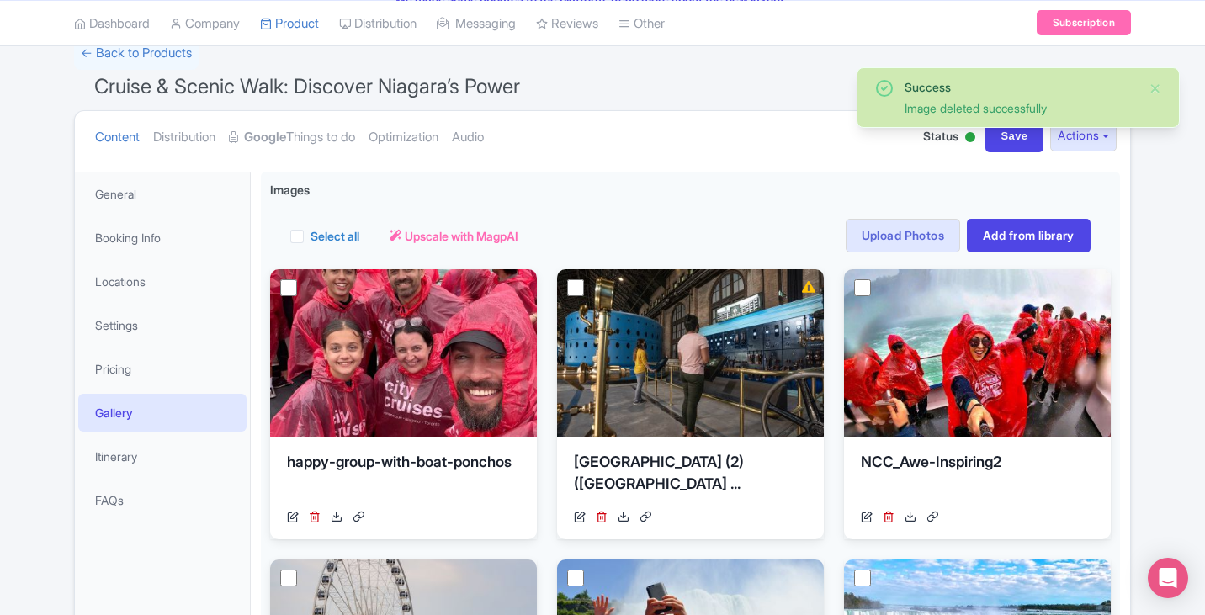
scroll to position [124, 0]
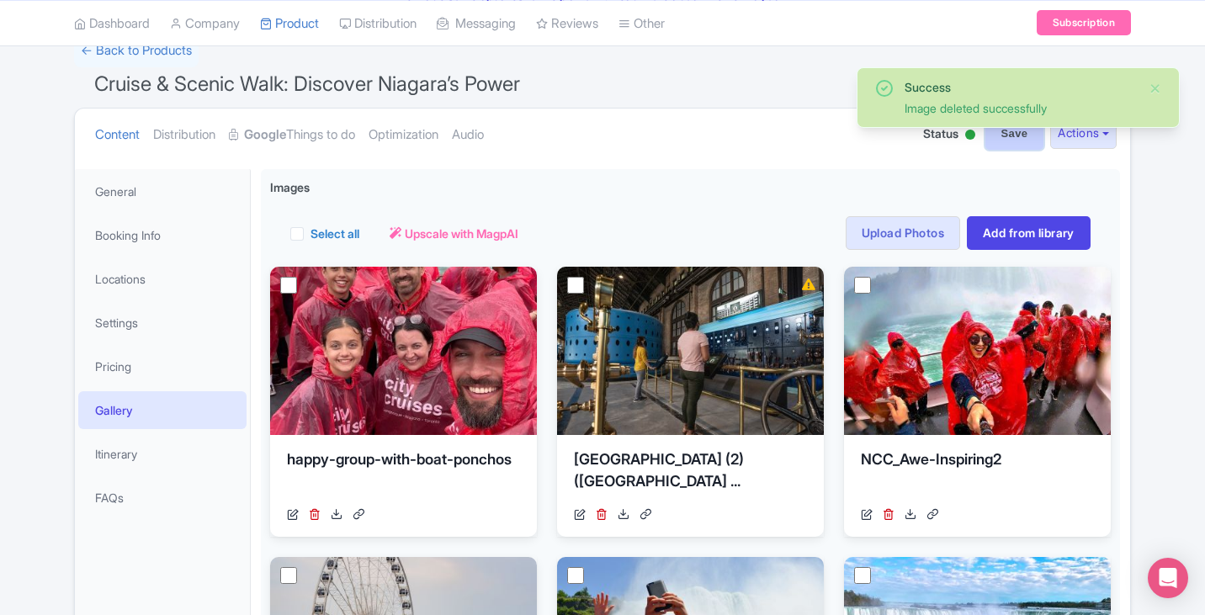
click at [996, 142] on input "Save" at bounding box center [1014, 134] width 59 height 32
type input "Saving..."
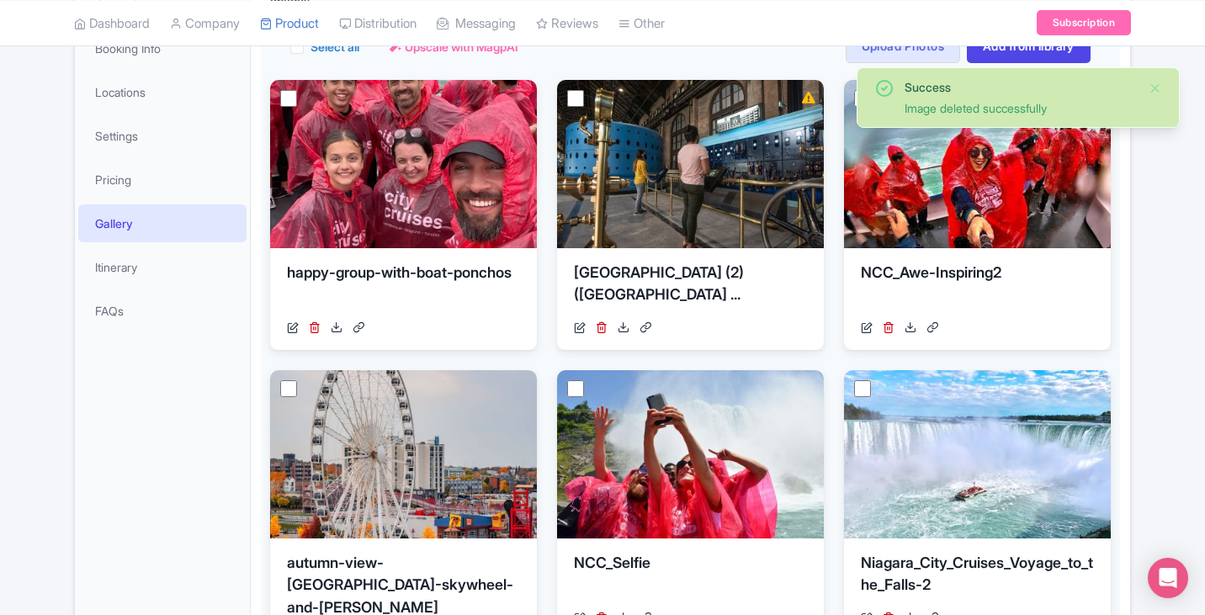
scroll to position [460, 0]
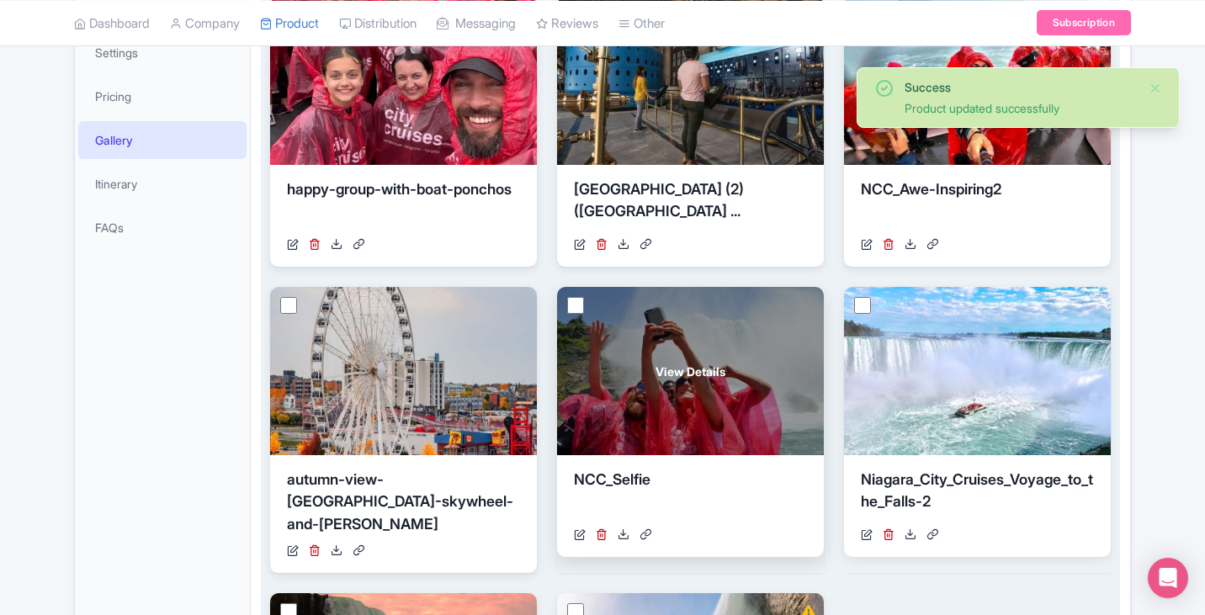
scroll to position [376, 0]
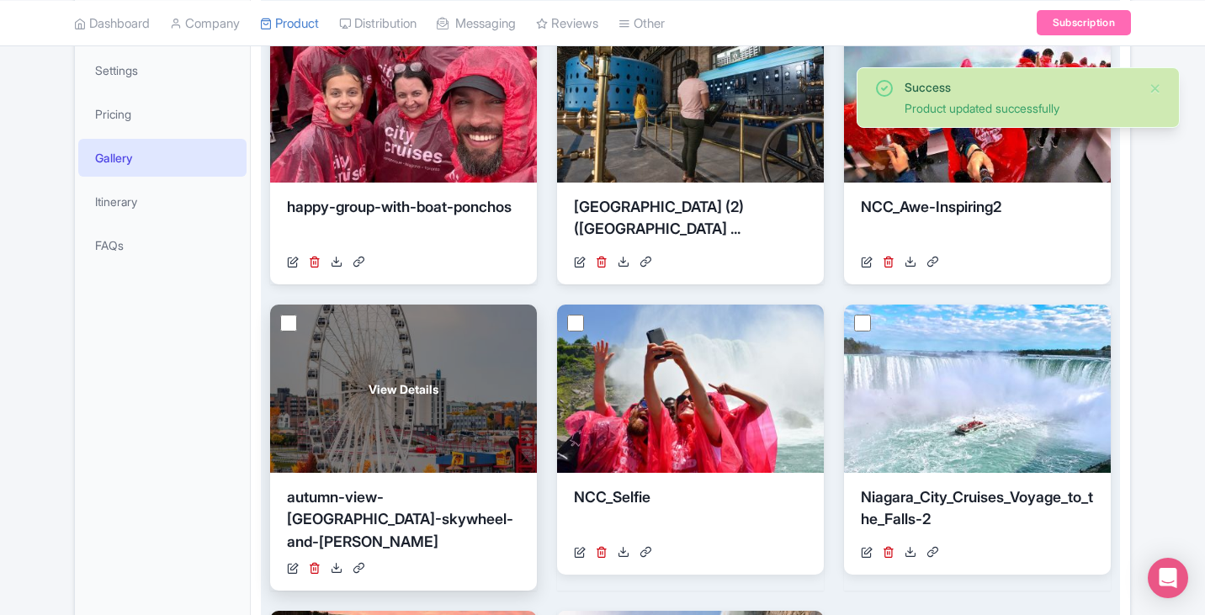
click at [294, 326] on input "checkbox" at bounding box center [288, 323] width 17 height 17
checkbox input "true"
click at [314, 562] on icon at bounding box center [315, 568] width 12 height 12
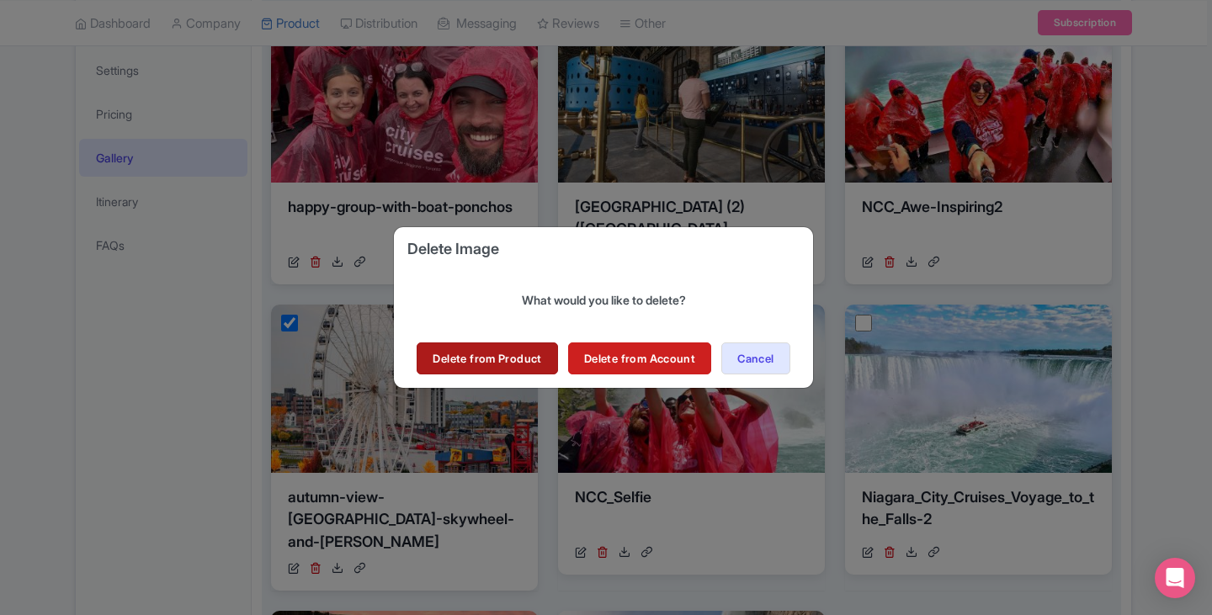
click at [465, 358] on link "Delete from Product" at bounding box center [487, 358] width 141 height 32
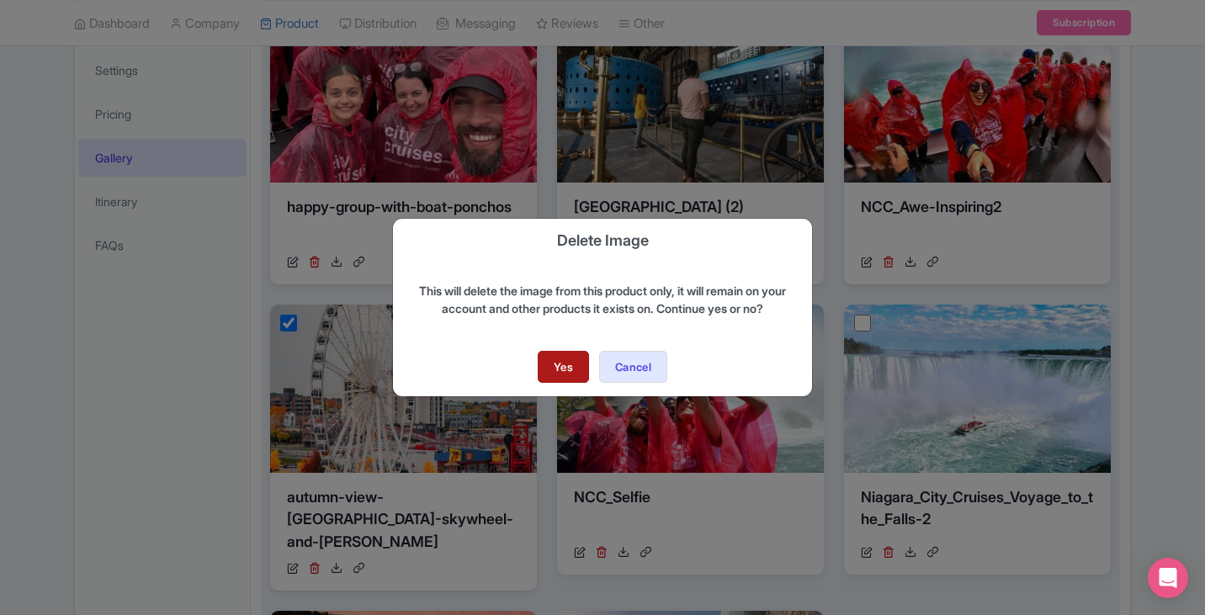
click at [548, 364] on link "Yes" at bounding box center [563, 367] width 51 height 32
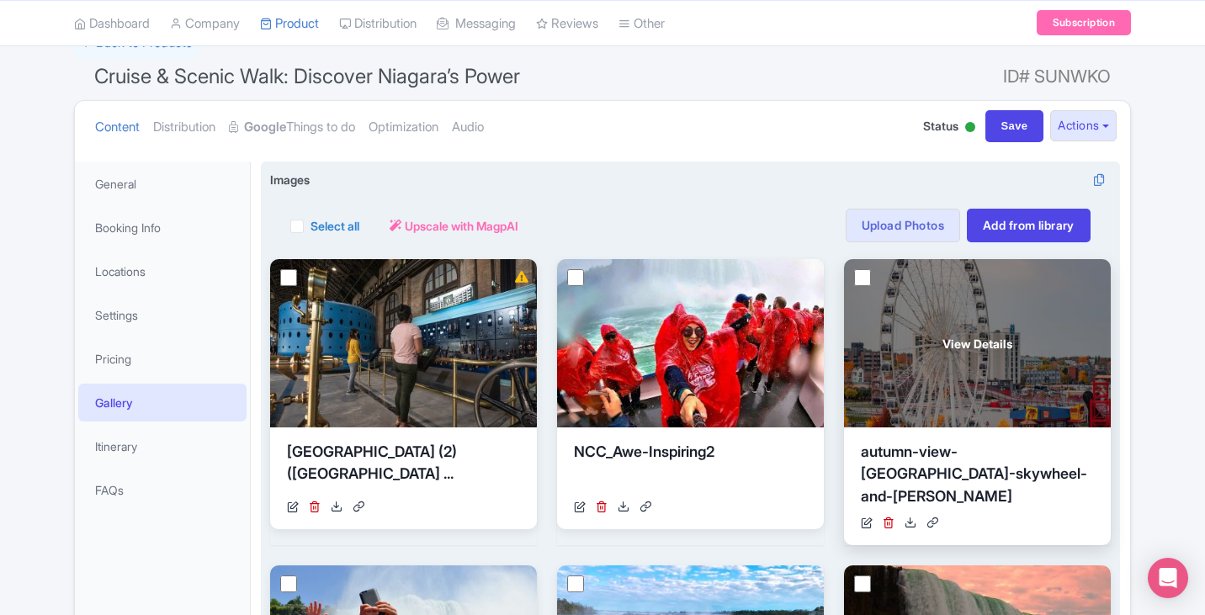
scroll to position [124, 0]
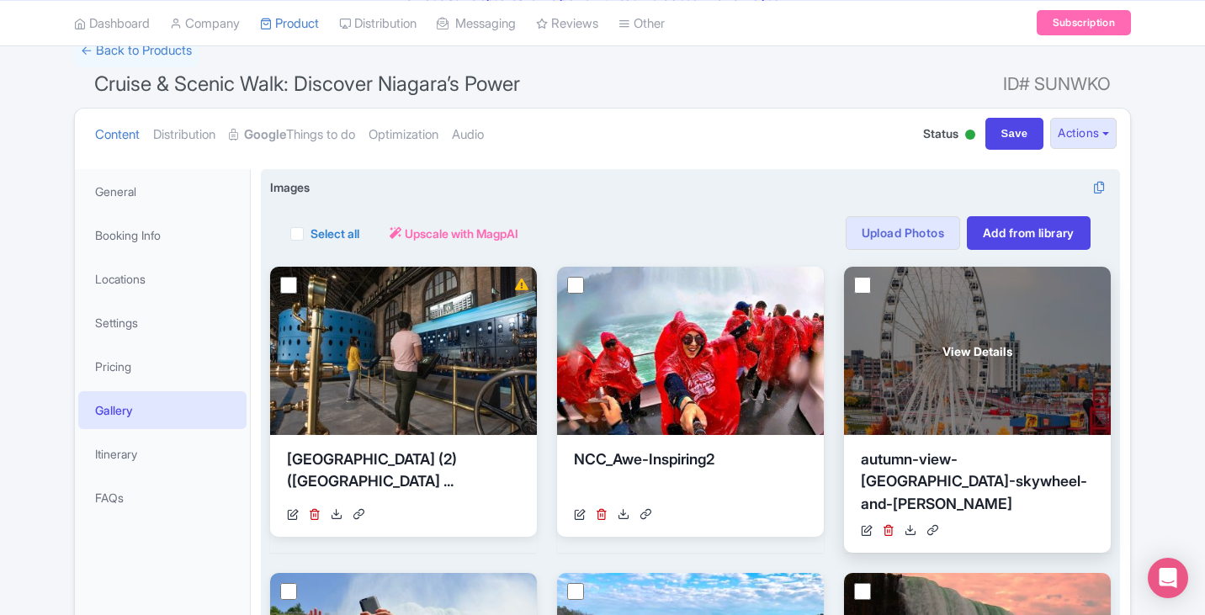
click at [863, 286] on input "checkbox" at bounding box center [862, 285] width 17 height 17
checkbox input "true"
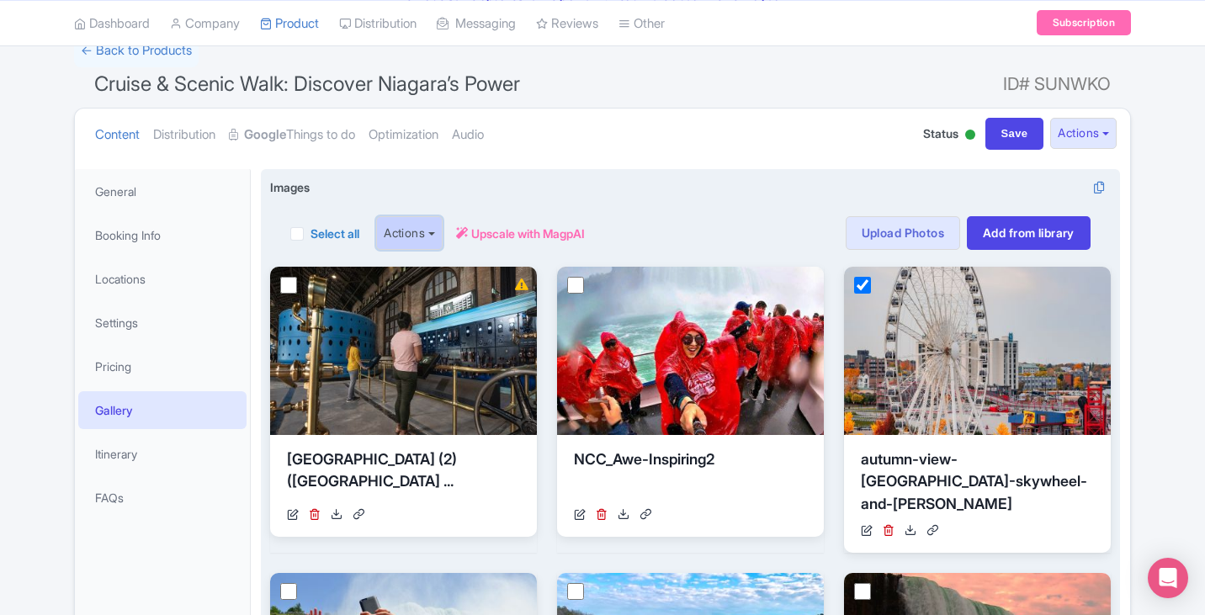
click at [416, 245] on button "Actions" at bounding box center [409, 233] width 66 height 34
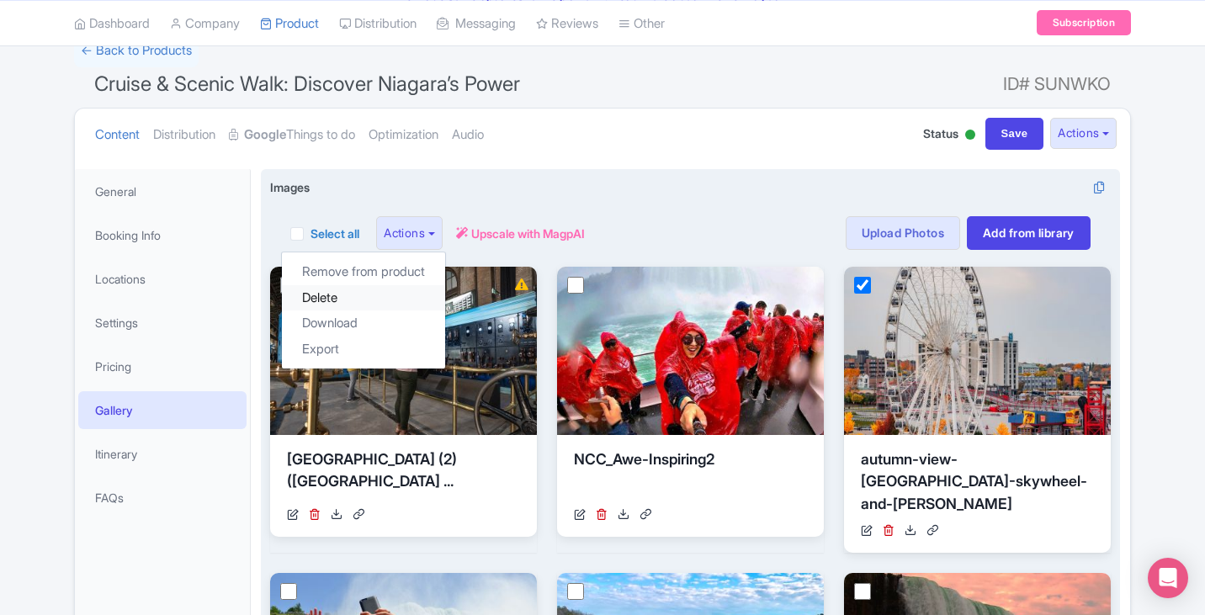
click at [386, 294] on link "Delete" at bounding box center [363, 298] width 163 height 26
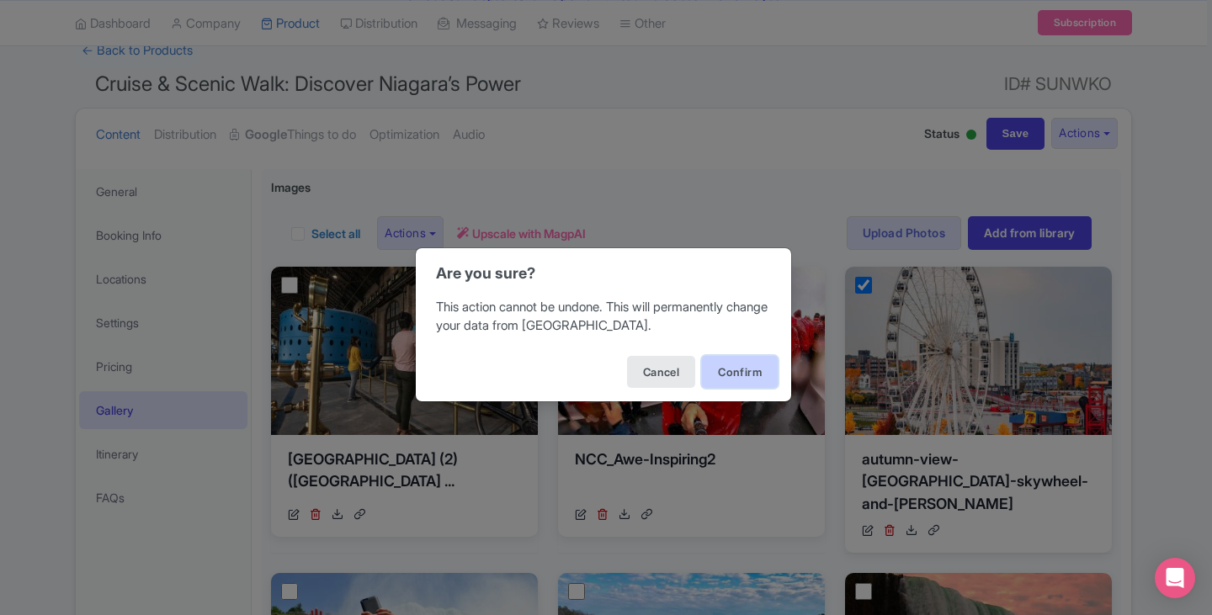
click at [730, 380] on button "Confirm" at bounding box center [740, 372] width 76 height 32
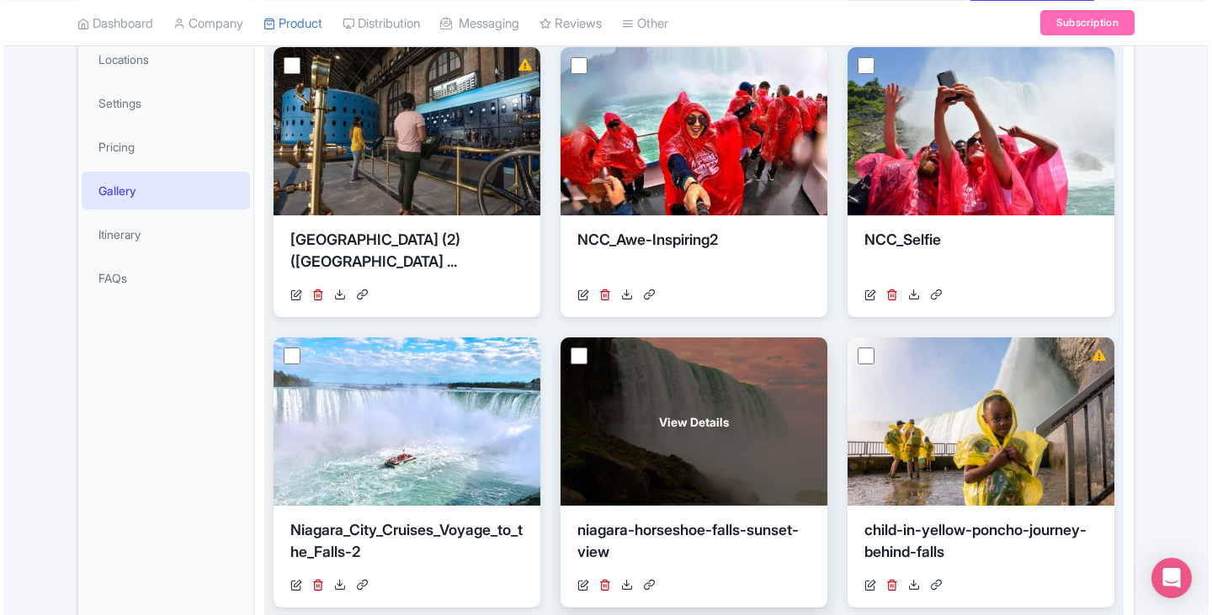
scroll to position [208, 0]
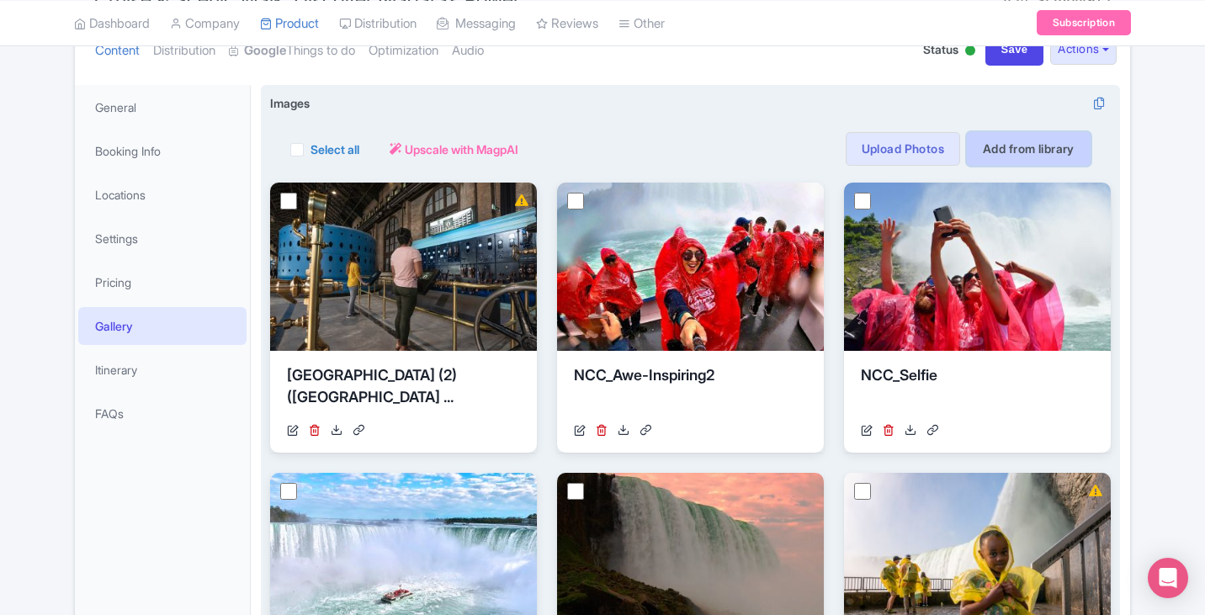
click at [1020, 148] on link "Add from library" at bounding box center [1029, 149] width 124 height 34
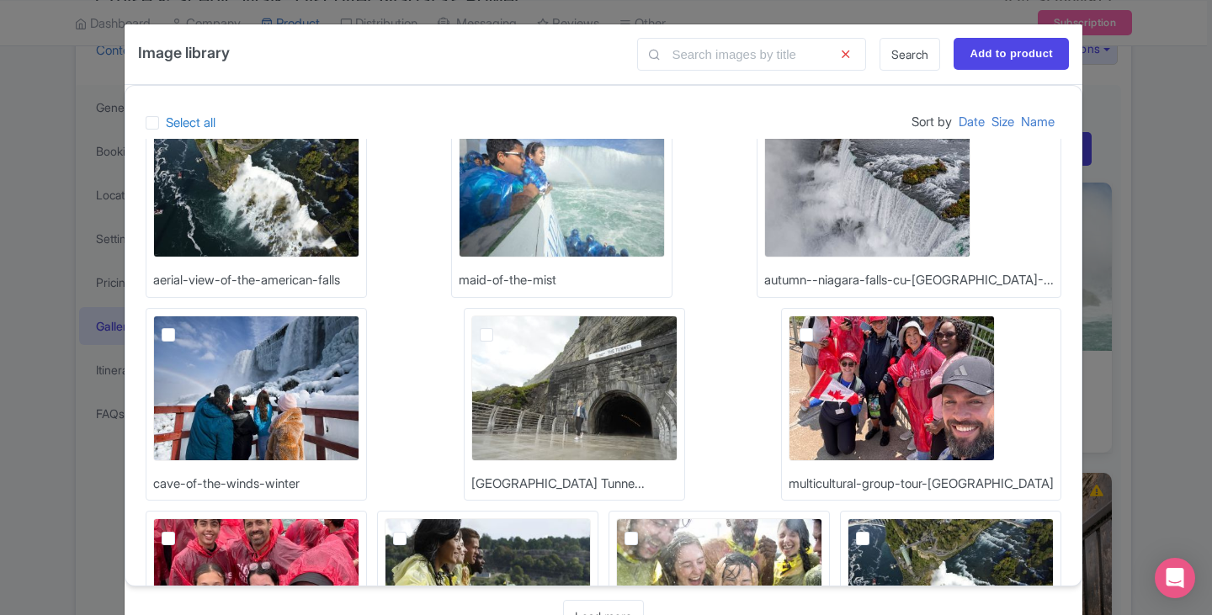
scroll to position [84, 0]
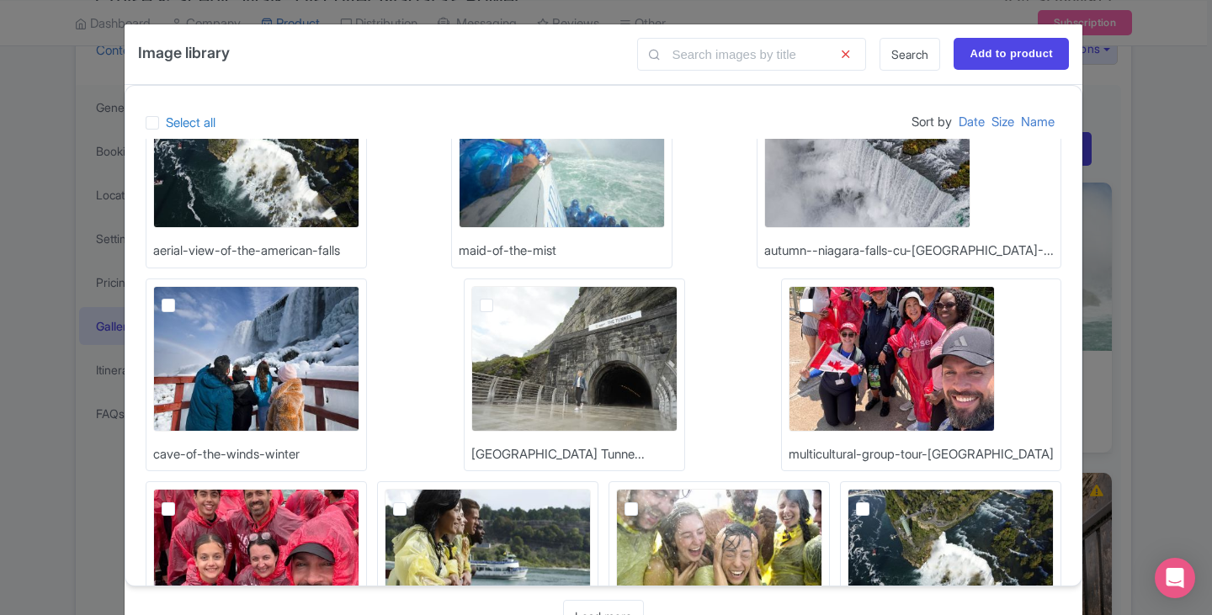
click at [820, 296] on label at bounding box center [820, 296] width 0 height 0
click at [820, 297] on input "checkbox" at bounding box center [825, 291] width 11 height 11
checkbox input "true"
click at [182, 499] on label at bounding box center [182, 499] width 0 height 0
click at [193, 489] on input "checkbox" at bounding box center [187, 494] width 11 height 11
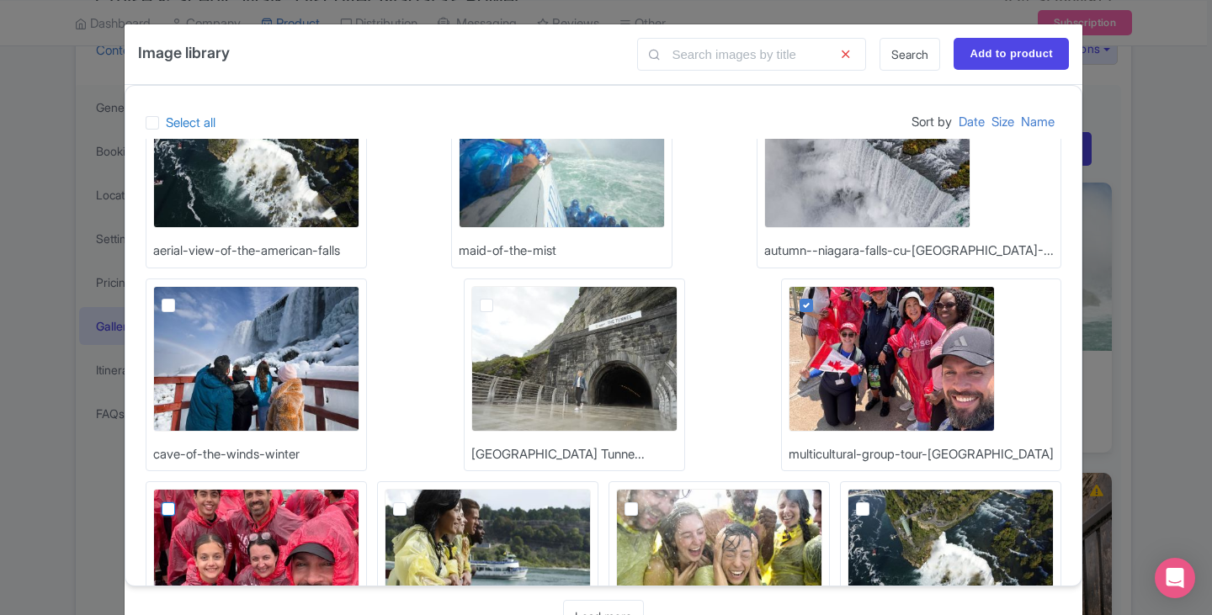
checkbox input "true"
click at [500, 296] on label at bounding box center [500, 296] width 0 height 0
click at [500, 297] on input "checkbox" at bounding box center [505, 291] width 11 height 11
checkbox input "true"
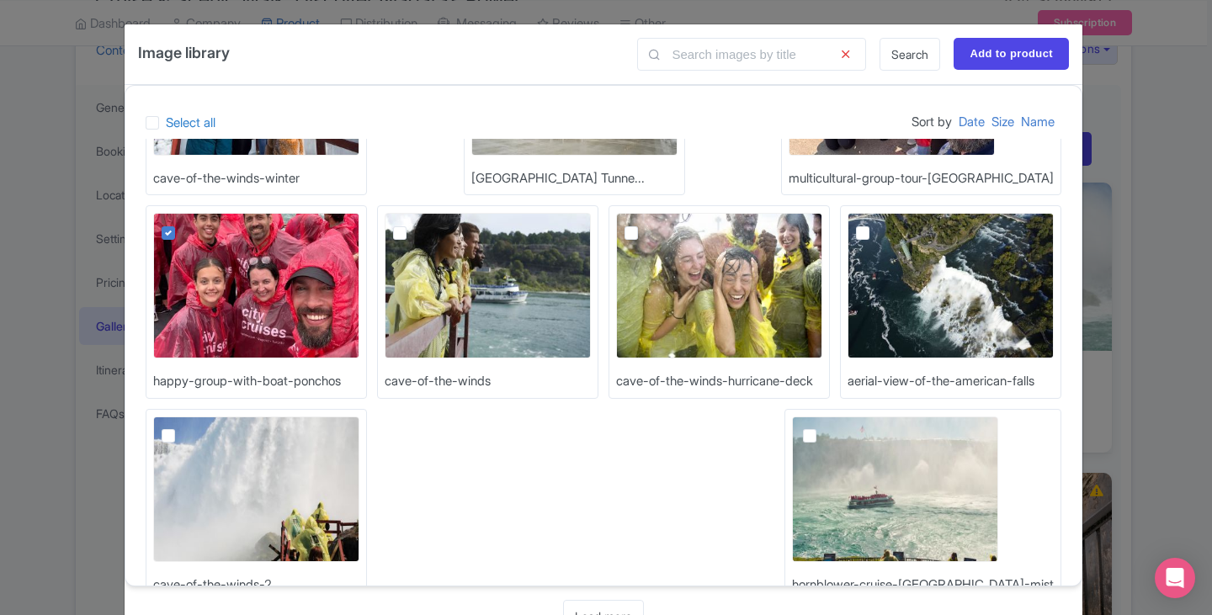
scroll to position [403, 0]
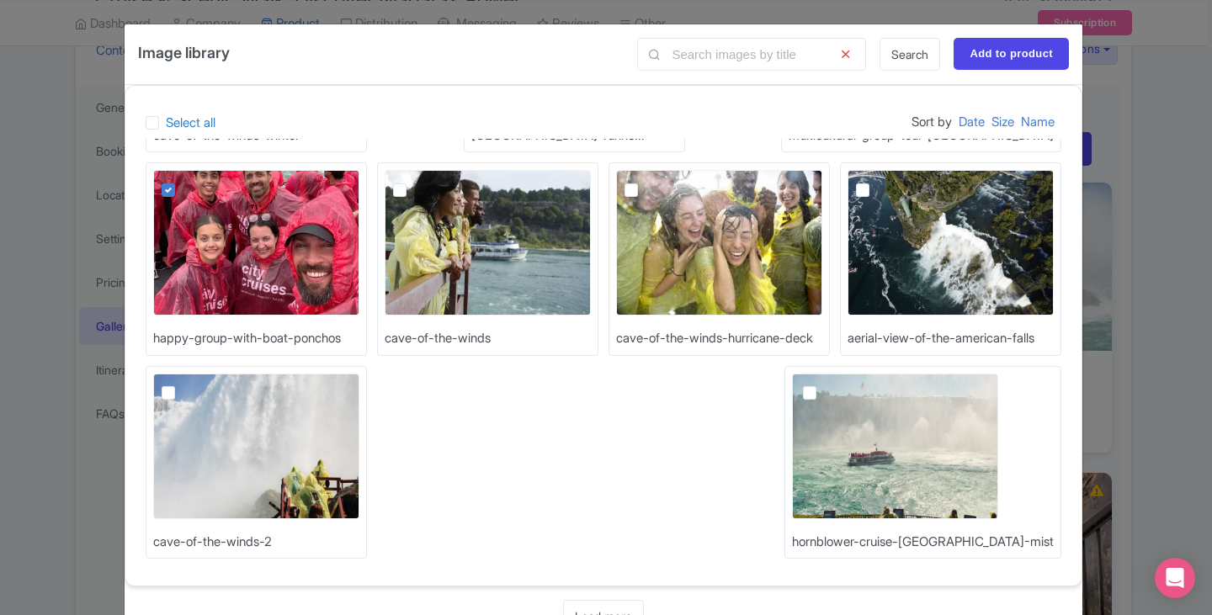
click at [823, 384] on label at bounding box center [823, 384] width 0 height 0
click at [823, 385] on input "checkbox" at bounding box center [828, 379] width 11 height 11
checkbox input "true"
click at [991, 55] on input "Add to product" at bounding box center [1010, 54] width 115 height 32
type input "Adding..."
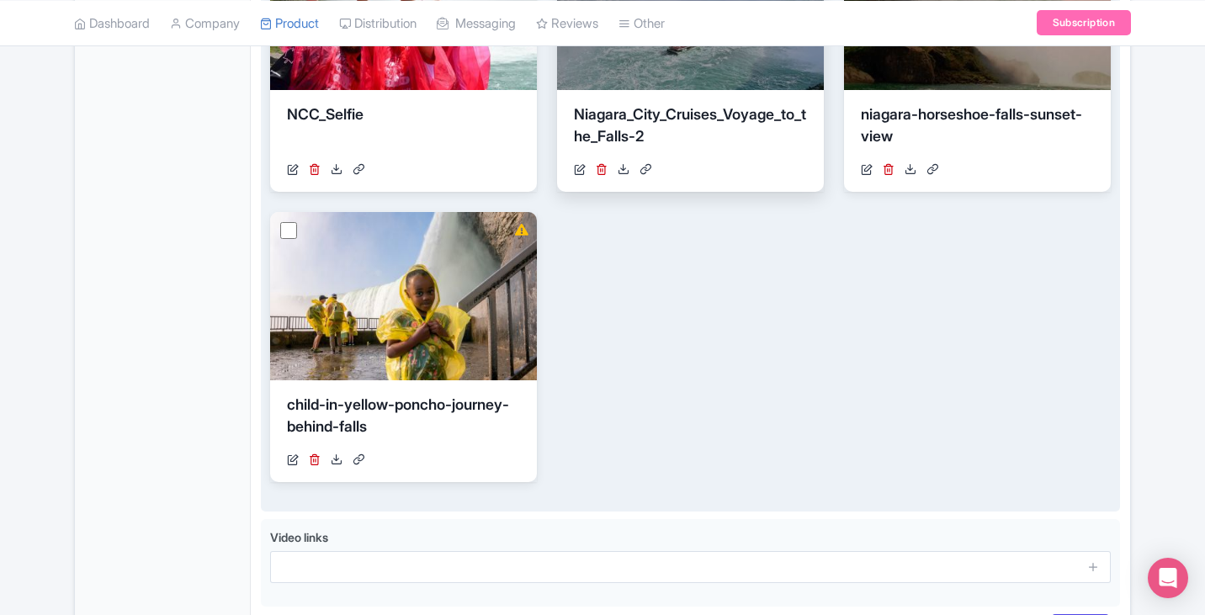
scroll to position [1170, 0]
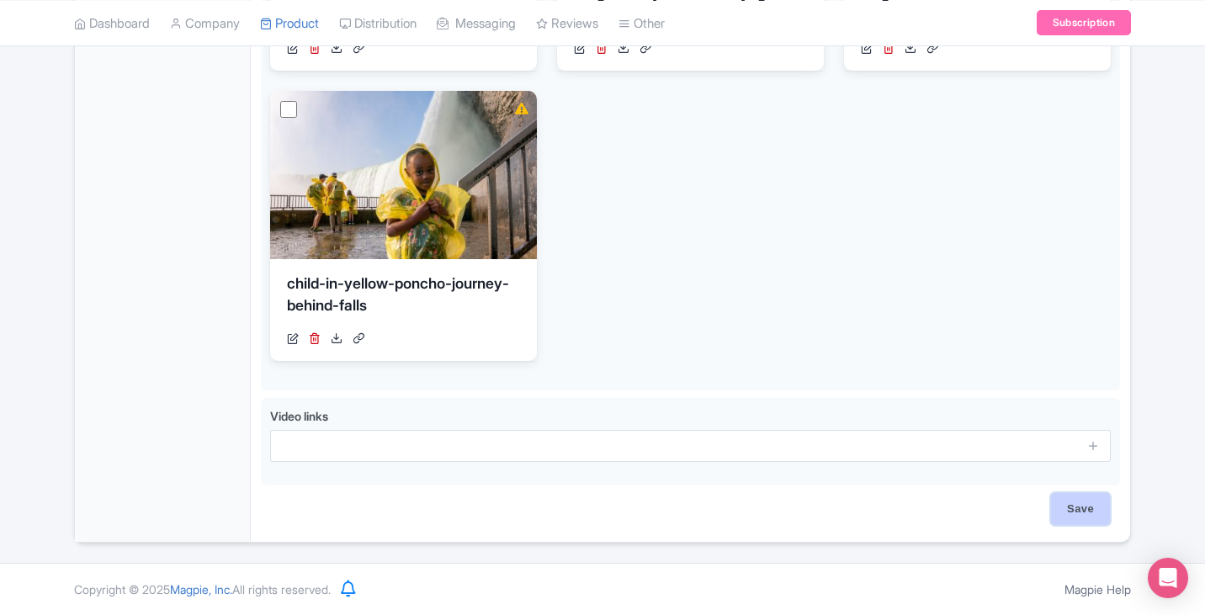
drag, startPoint x: 1088, startPoint y: 512, endPoint x: 1068, endPoint y: 507, distance: 20.8
click at [1085, 509] on input "Save" at bounding box center [1080, 509] width 59 height 32
type input "Saving..."
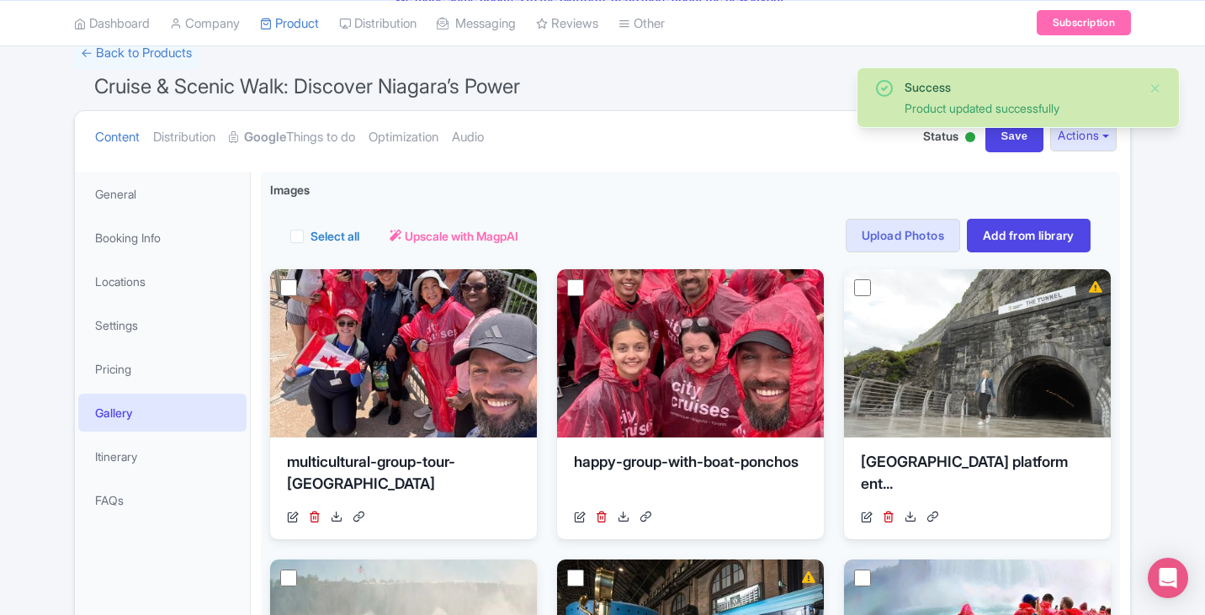
scroll to position [124, 0]
